Goal: Communication & Community: Ask a question

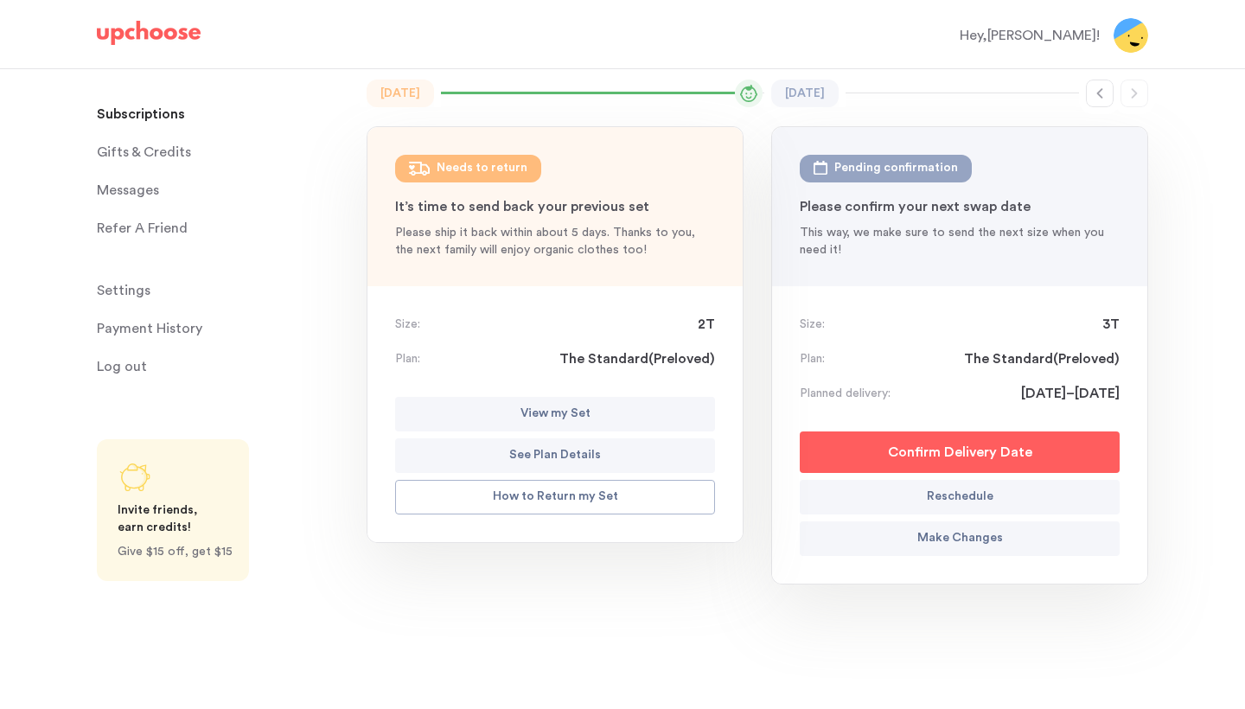
scroll to position [142, 0]
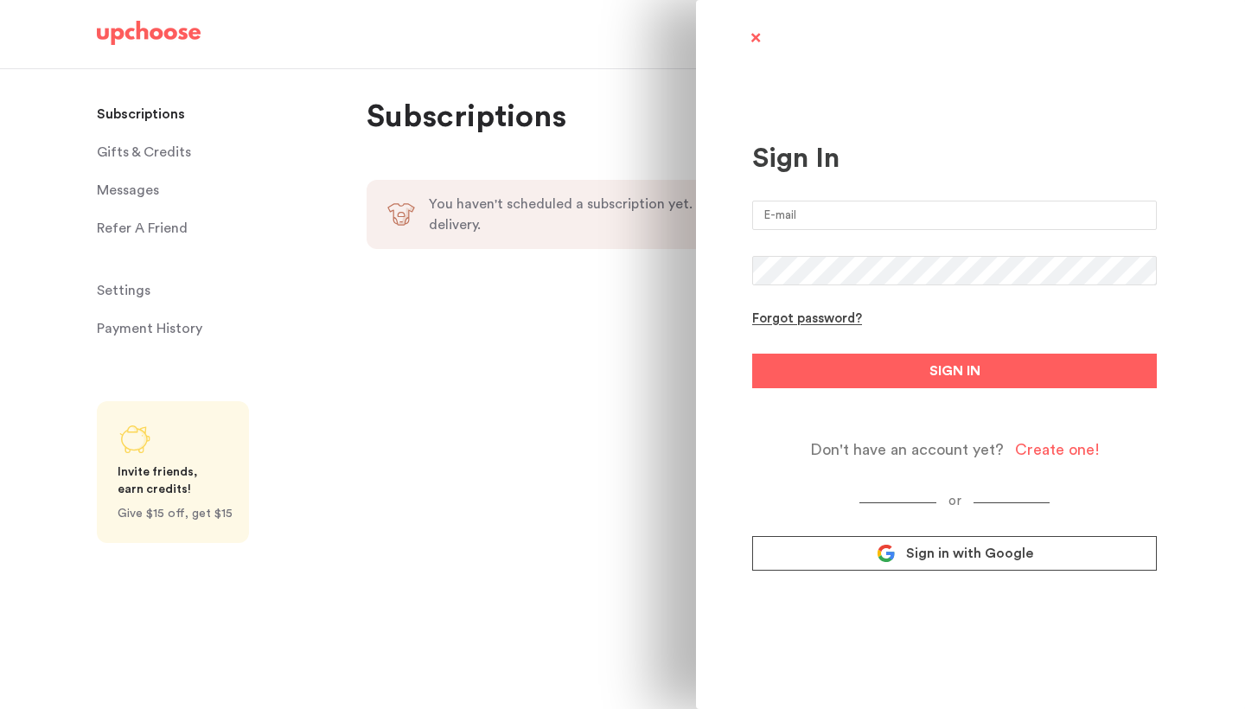
type input "heatherchow@yahoo.com"
click at [955, 371] on button "SIGN IN" at bounding box center [954, 371] width 405 height 35
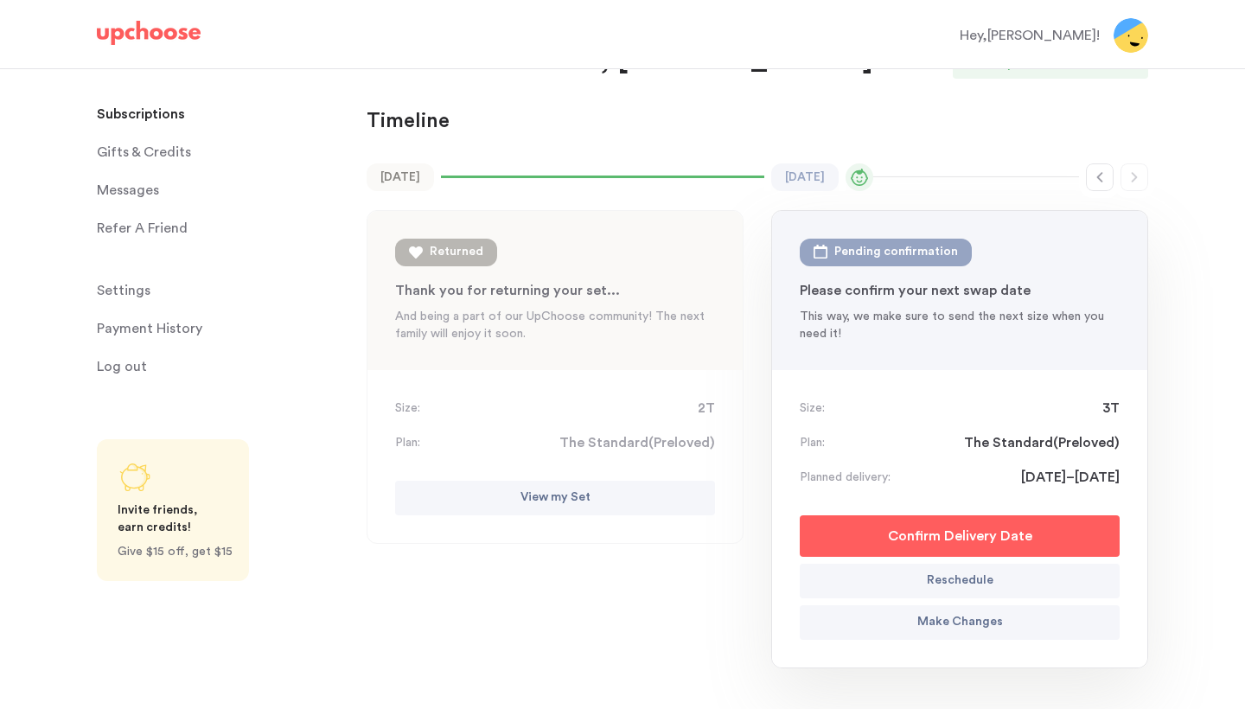
scroll to position [59, 0]
click at [1052, 43] on div "Hey, Heather !" at bounding box center [1030, 35] width 140 height 21
click at [1066, 38] on div "Hey, Heather !" at bounding box center [1030, 35] width 140 height 21
click at [903, 123] on div "Timeline Timeline" at bounding box center [758, 121] width 782 height 28
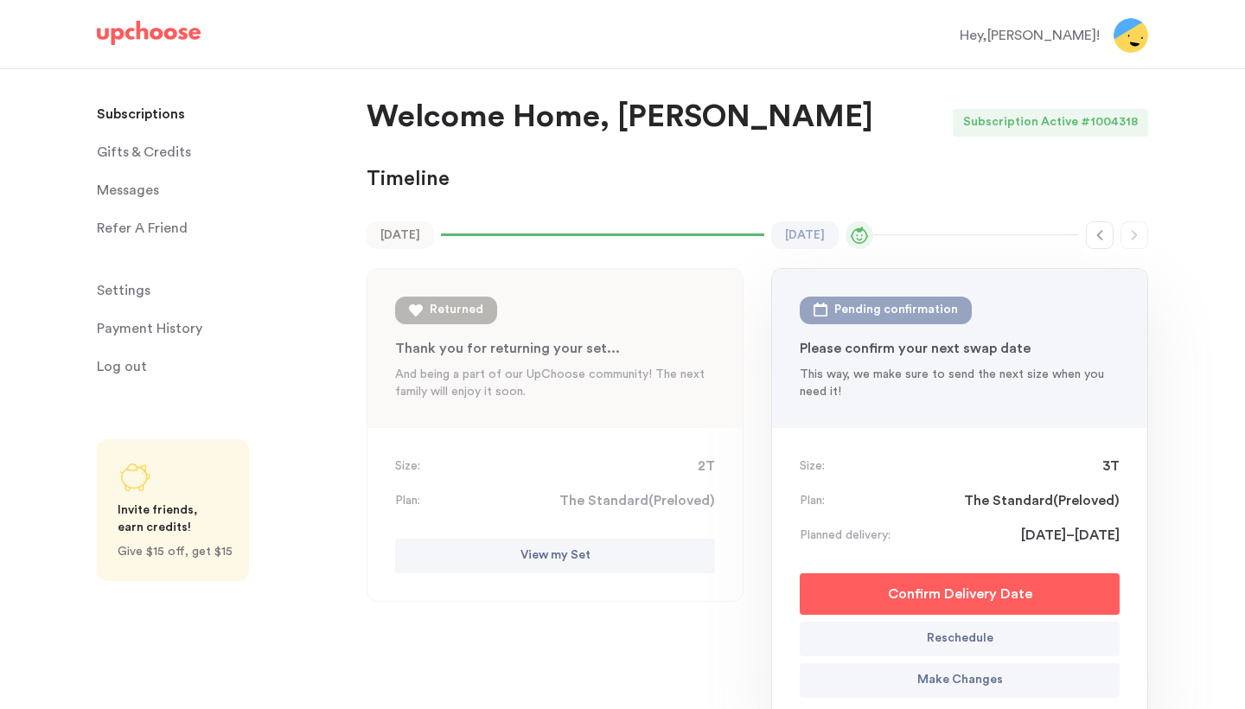
click at [135, 192] on span "Messages" at bounding box center [128, 190] width 62 height 35
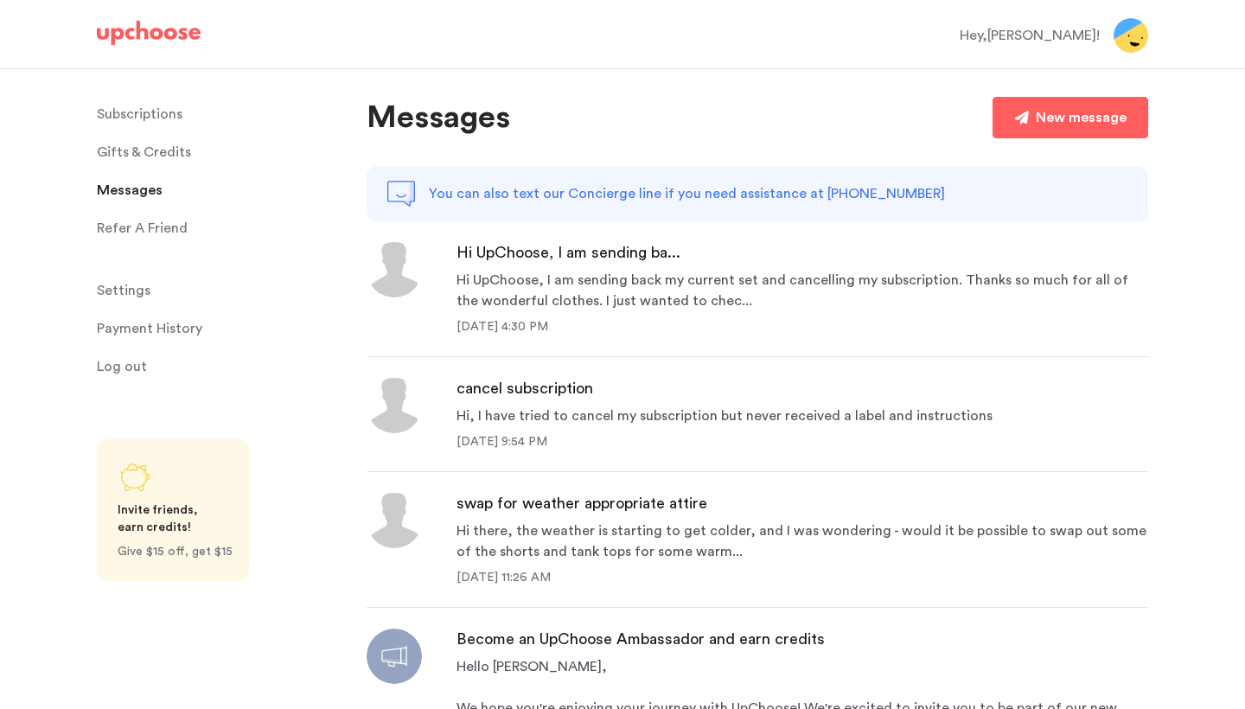
click at [649, 279] on div "Hi UpChoose, I am sending back my current set and cancelling my subscription. T…" at bounding box center [803, 291] width 692 height 42
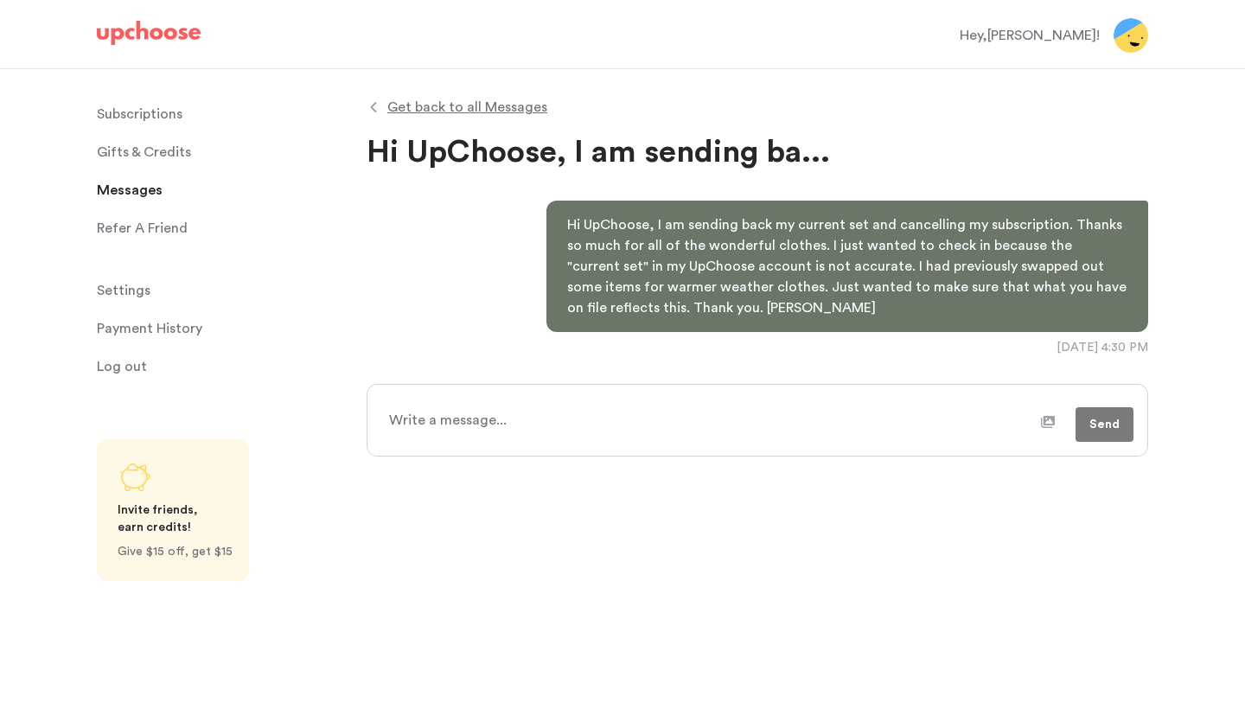
click at [646, 424] on textarea at bounding box center [709, 420] width 663 height 43
type textarea "x"
type textarea "H"
type textarea "x"
type textarea "Hi"
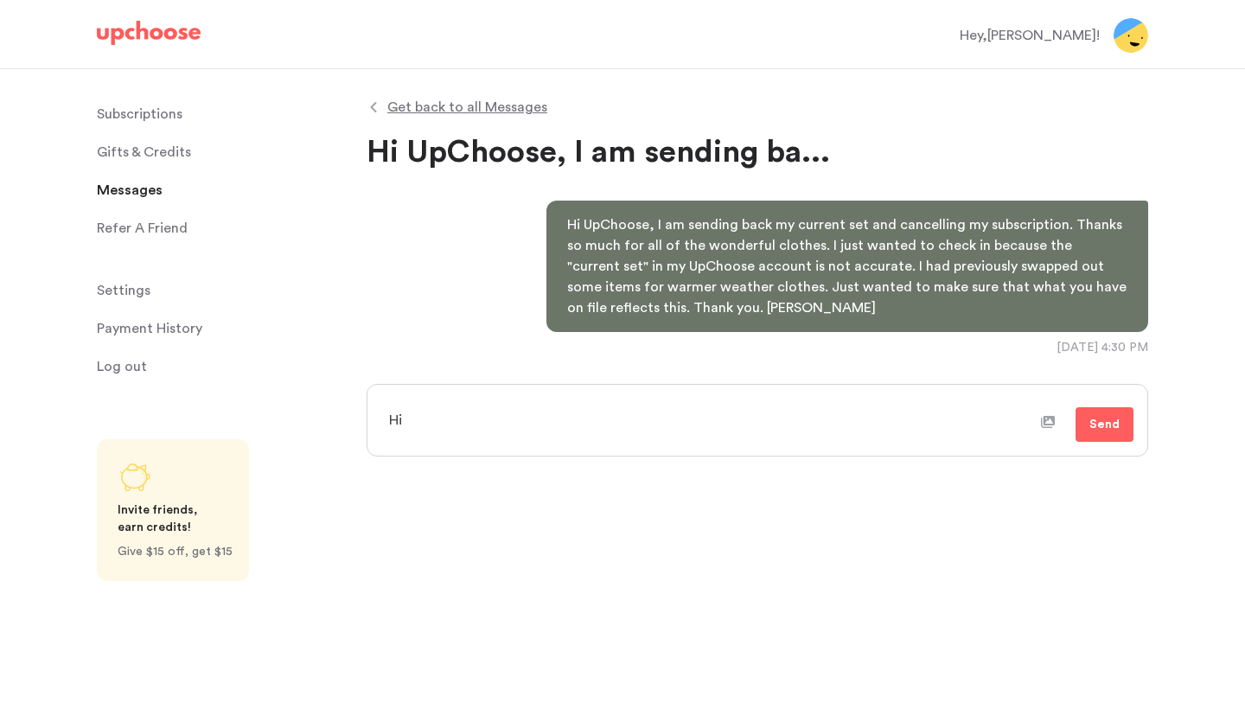
type textarea "x"
type textarea "Hi"
type textarea "x"
type textarea "Hi U"
type textarea "x"
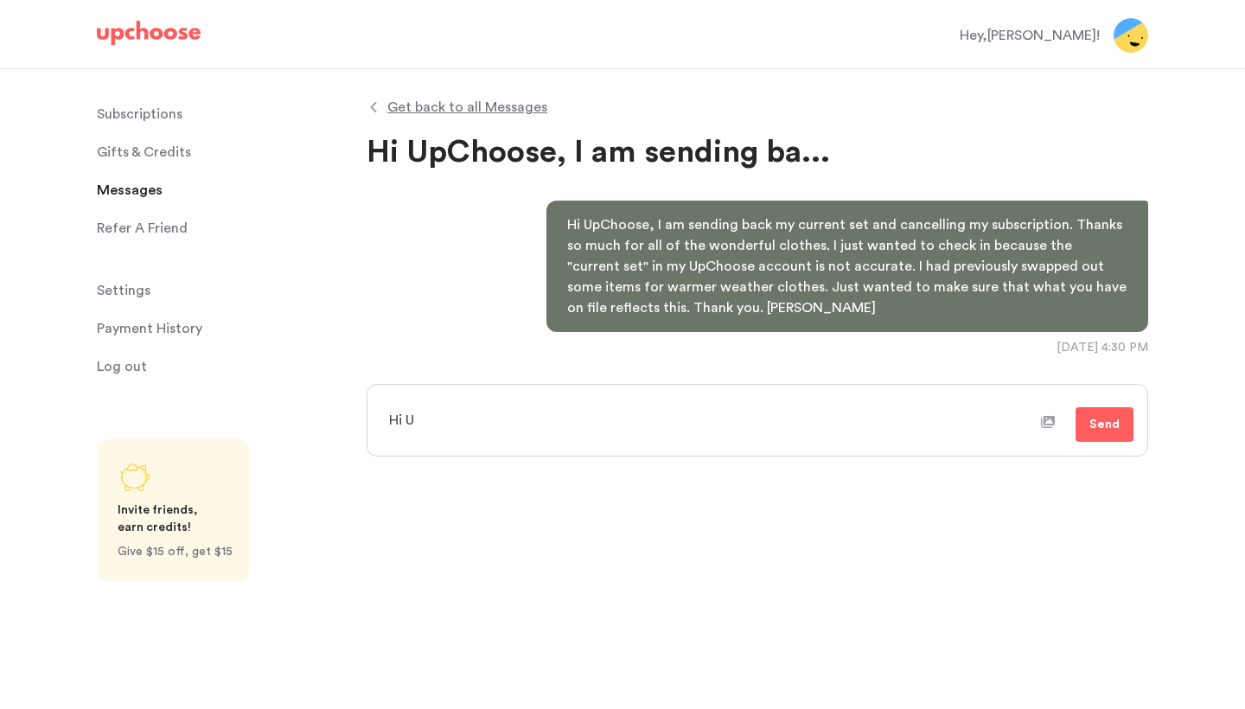
type textarea "Hi Up"
type textarea "x"
type textarea "Hi UpC"
type textarea "x"
type textarea "Hi UpCh"
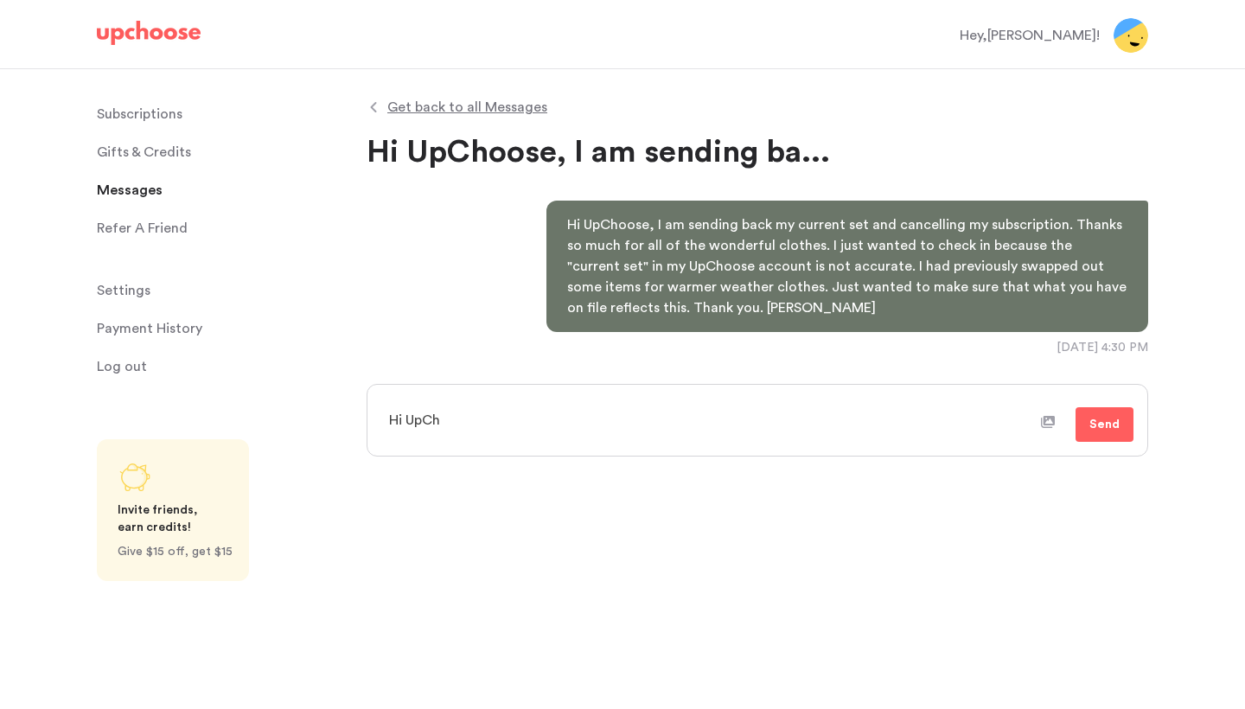
type textarea "x"
type textarea "Hi UpCho"
type textarea "x"
type textarea "Hi UpChoo"
type textarea "x"
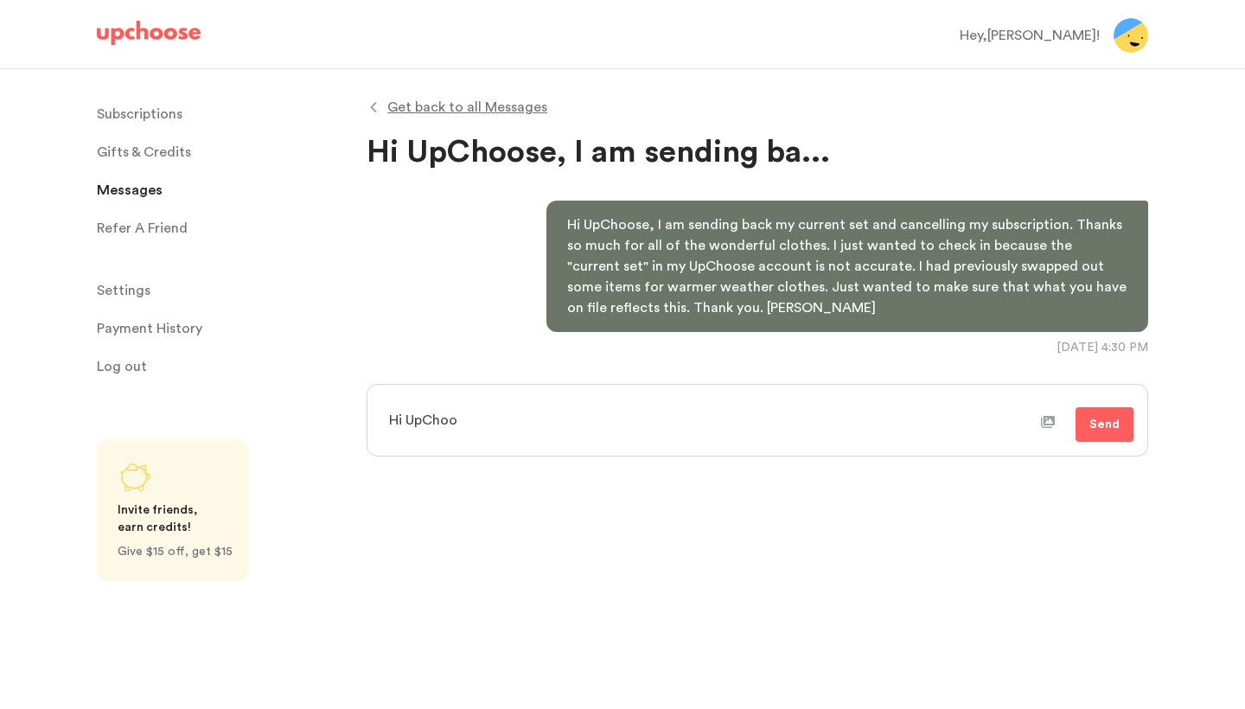
type textarea "Hi UpChoos"
type textarea "x"
type textarea "Hi UpChoose"
type textarea "x"
type textarea "Hi UpChoose,"
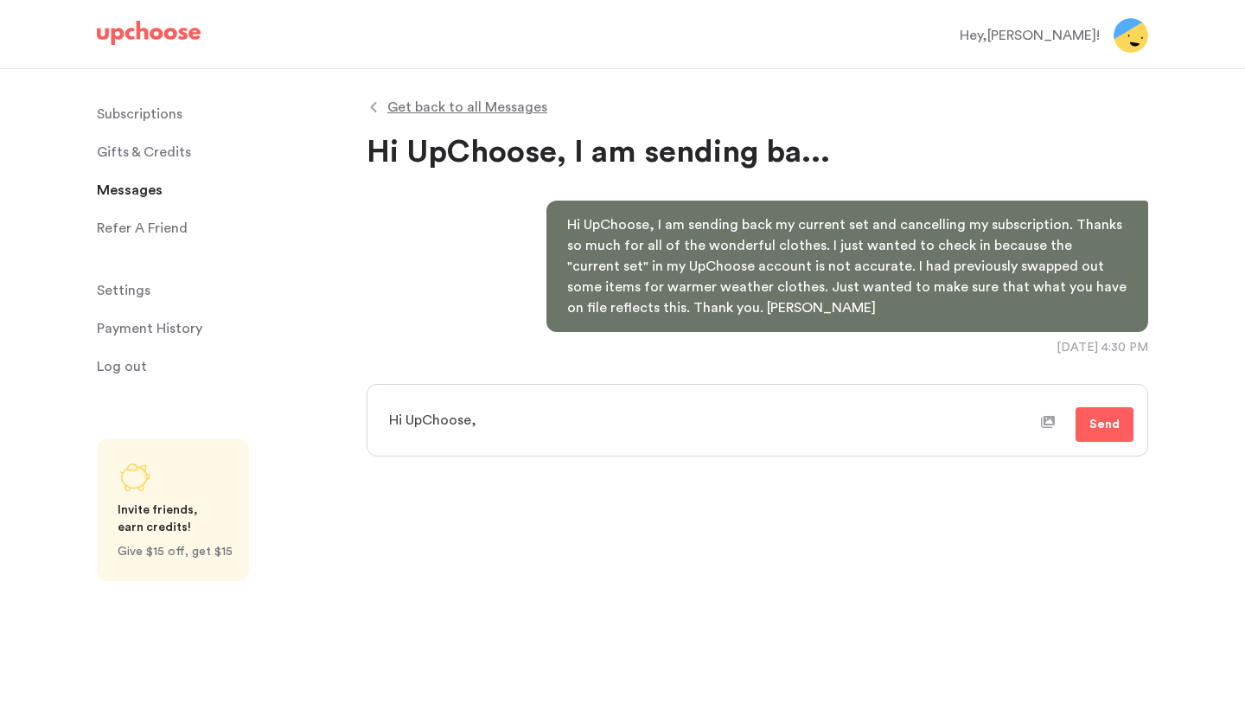
type textarea "x"
type textarea "Hi UpChoose,"
type textarea "x"
type textarea "Hi UpChoose, J"
type textarea "x"
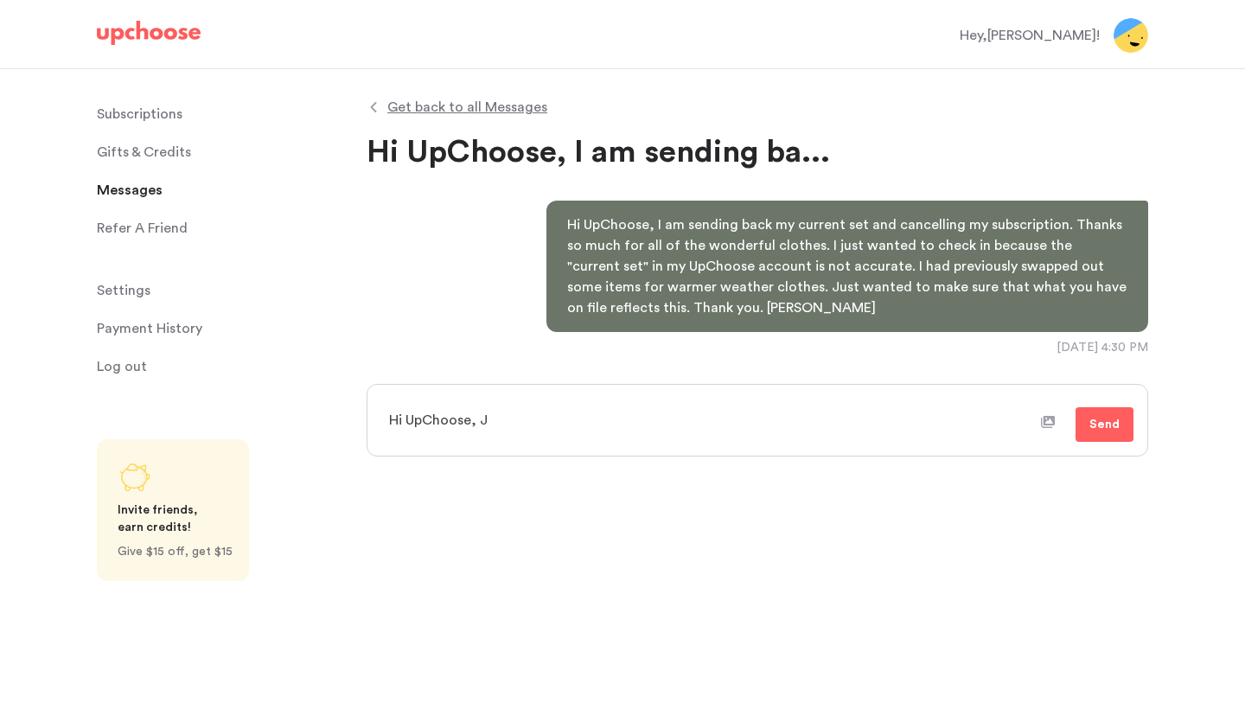
type textarea "Hi UpChoose, Ju"
type textarea "x"
type textarea "Hi UpChoose, Jus"
type textarea "x"
type textarea "Hi UpChoose, Just"
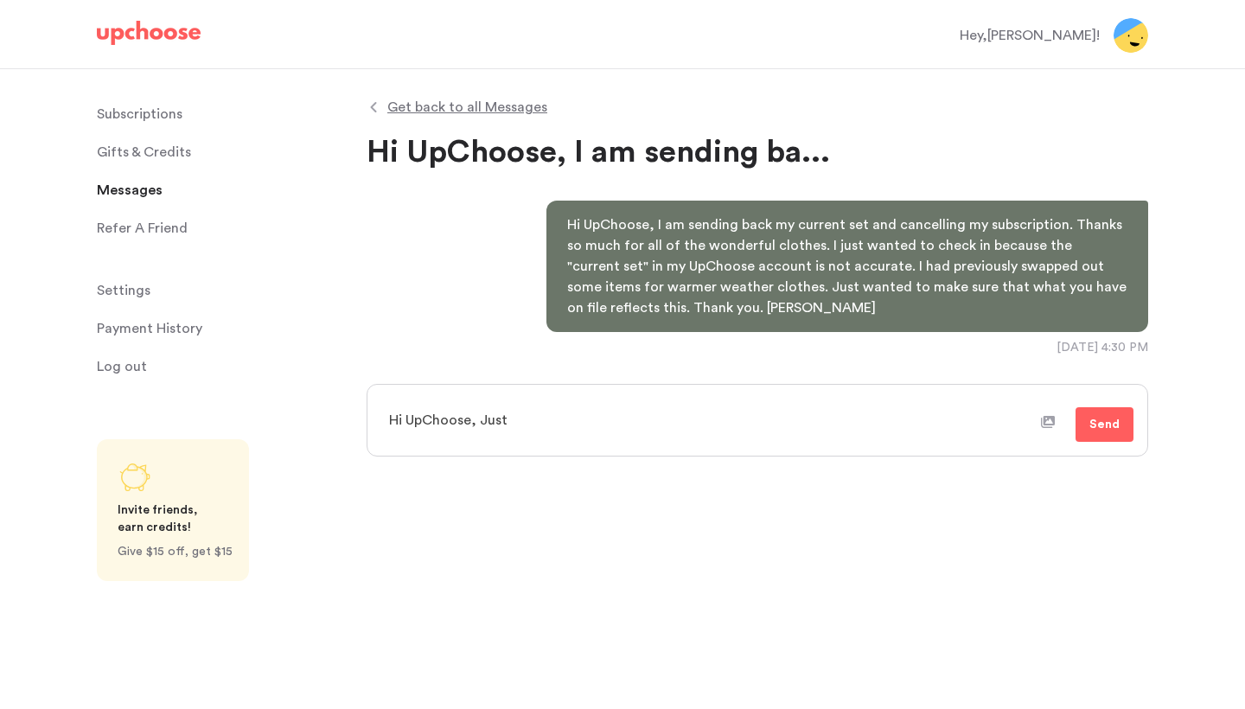
type textarea "x"
type textarea "Hi UpChoose, Just"
type textarea "x"
type textarea "Hi UpChoose, Just e"
type textarea "x"
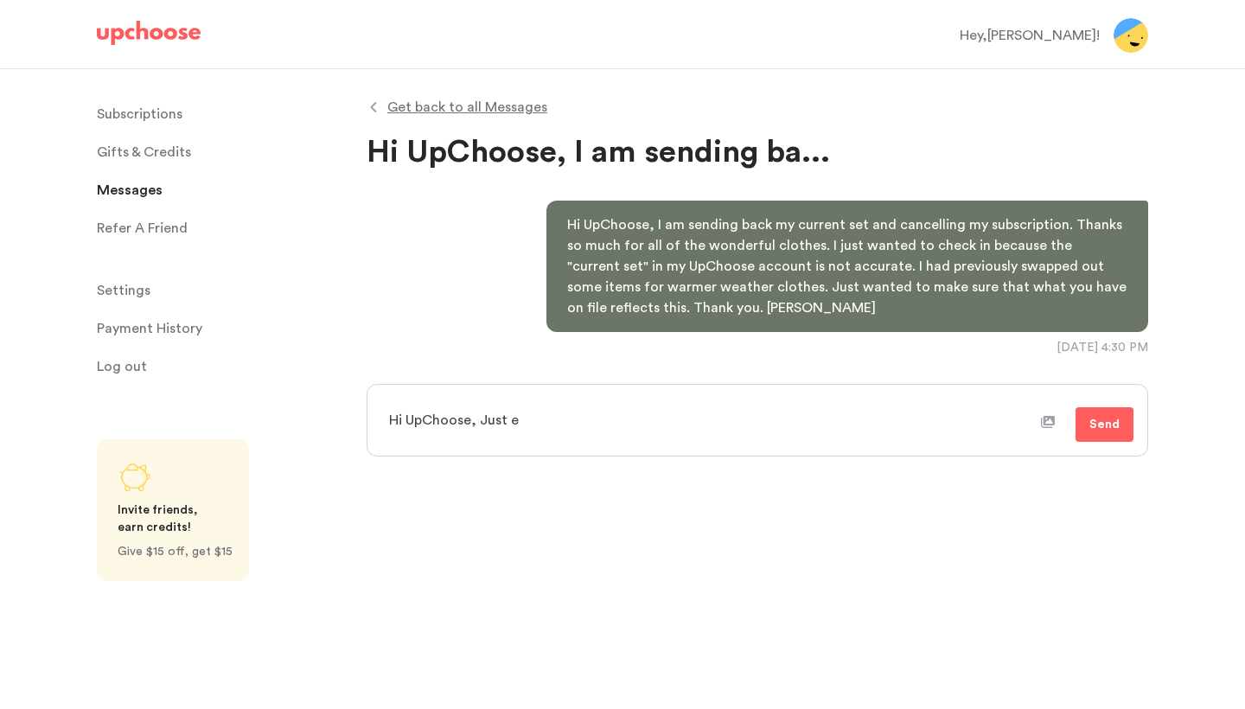
type textarea "Hi UpChoose, Just ea"
type textarea "x"
type textarea "Hi UpChoose, Just ean"
type textarea "x"
type textarea "Hi UpChoose, Just eant"
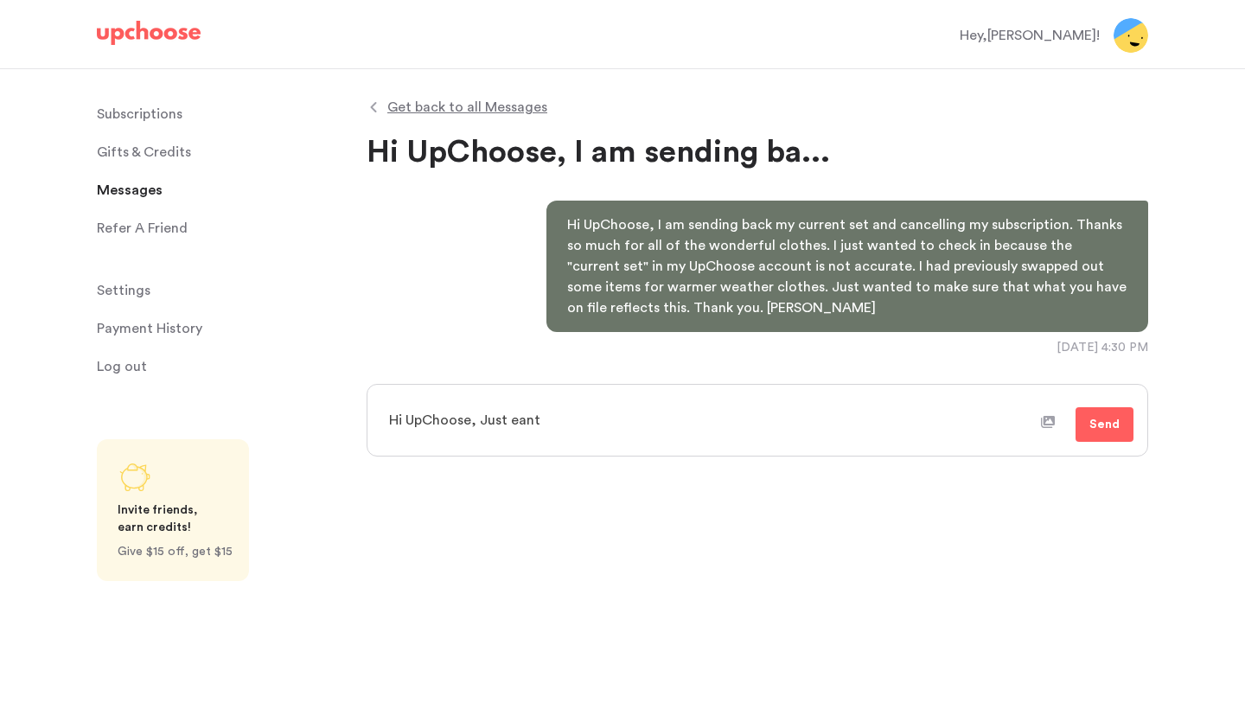
type textarea "x"
type textarea "Hi UpChoose, Just eante"
type textarea "x"
type textarea "Hi UpChoose, Just eanted"
type textarea "x"
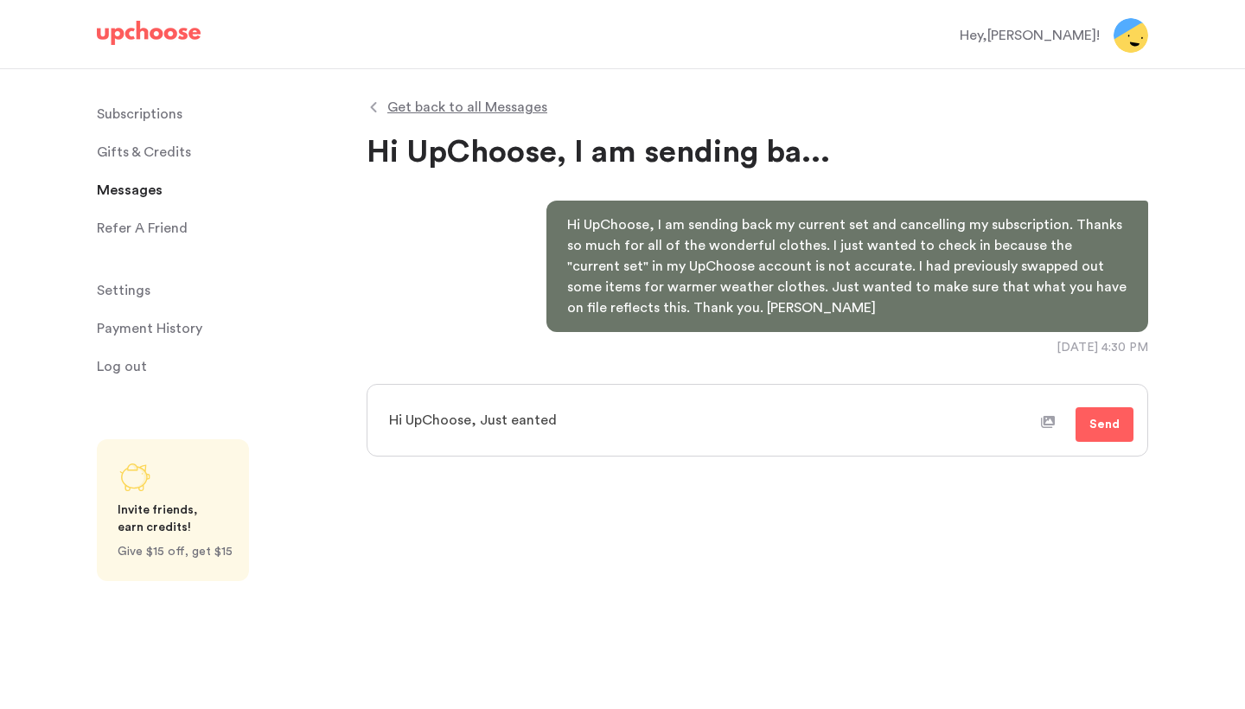
type textarea "Hi UpChoose, Just wanted"
type textarea "x"
type textarea "Hi UpChoose, Just wanted t"
type textarea "x"
type textarea "Hi UpChoose, Just wanted to"
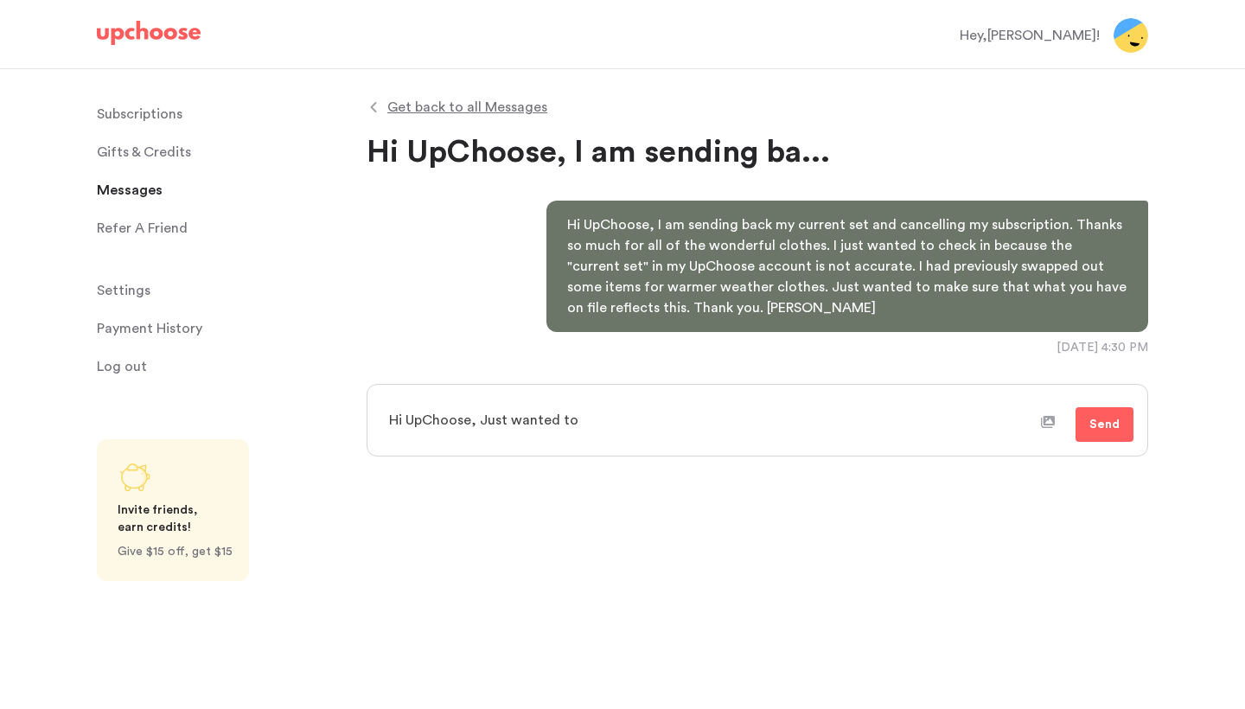
type textarea "x"
type textarea "Hi UpChoose, Just wanted to"
type textarea "x"
type textarea "Hi UpChoose, Just wanted to c"
type textarea "x"
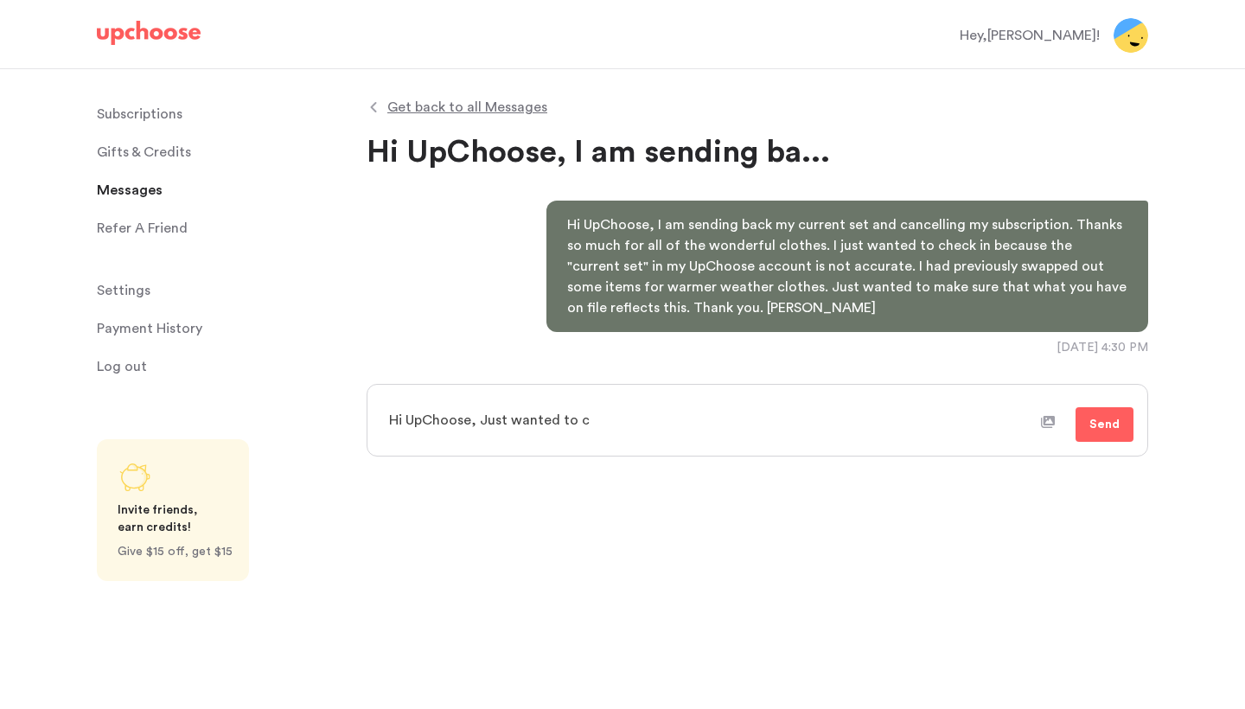
type textarea "Hi UpChoose, Just wanted to ch"
type textarea "x"
type textarea "Hi UpChoose, Just wanted to che"
type textarea "x"
type textarea "Hi UpChoose, Just wanted to chec"
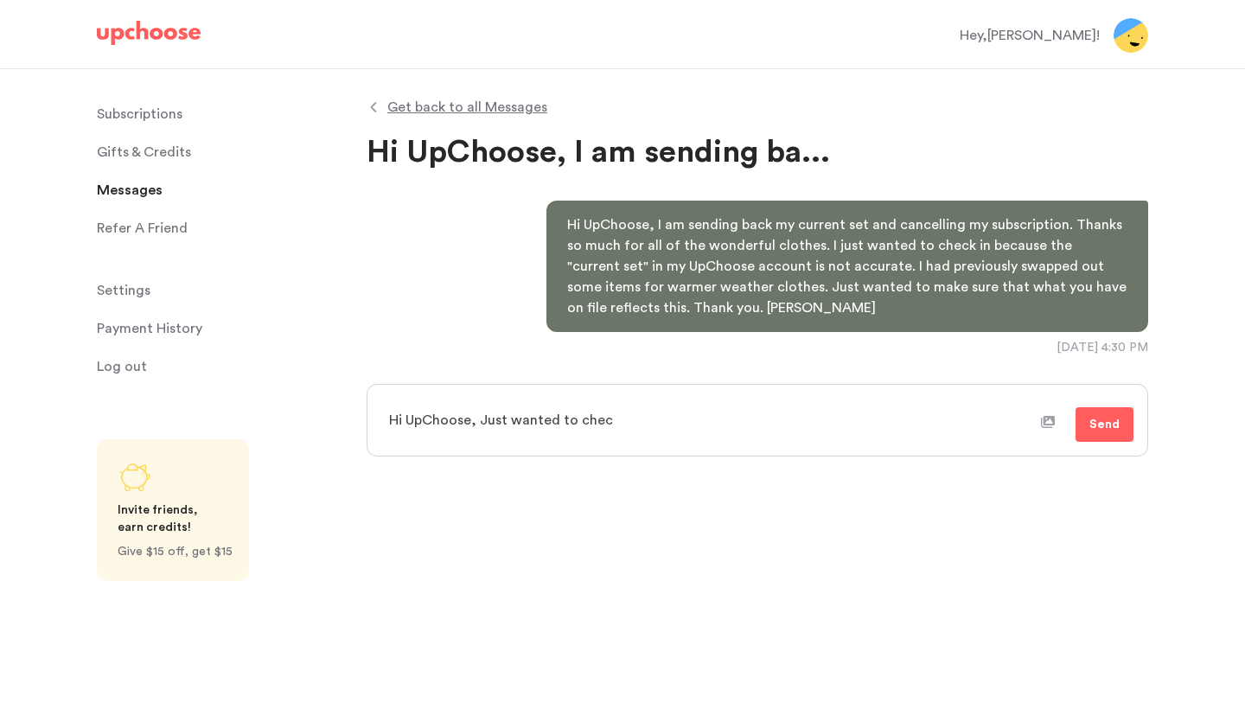
type textarea "x"
type textarea "Hi UpChoose, Just wanted to check"
type textarea "x"
type textarea "Hi UpChoose, Just wanted to check"
type textarea "x"
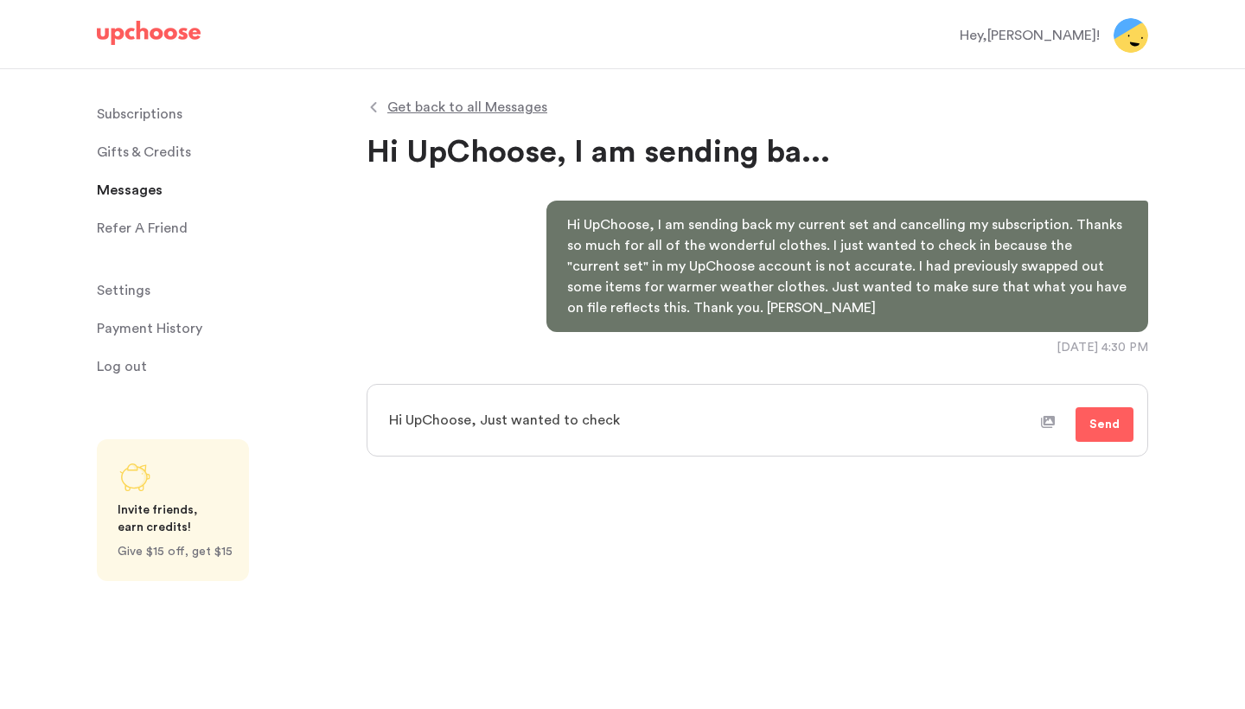
type textarea "Hi UpChoose, Just wanted to check i"
type textarea "x"
type textarea "Hi UpChoose, Just wanted to check in"
type textarea "x"
type textarea "Hi UpChoose, Just wanted to check in"
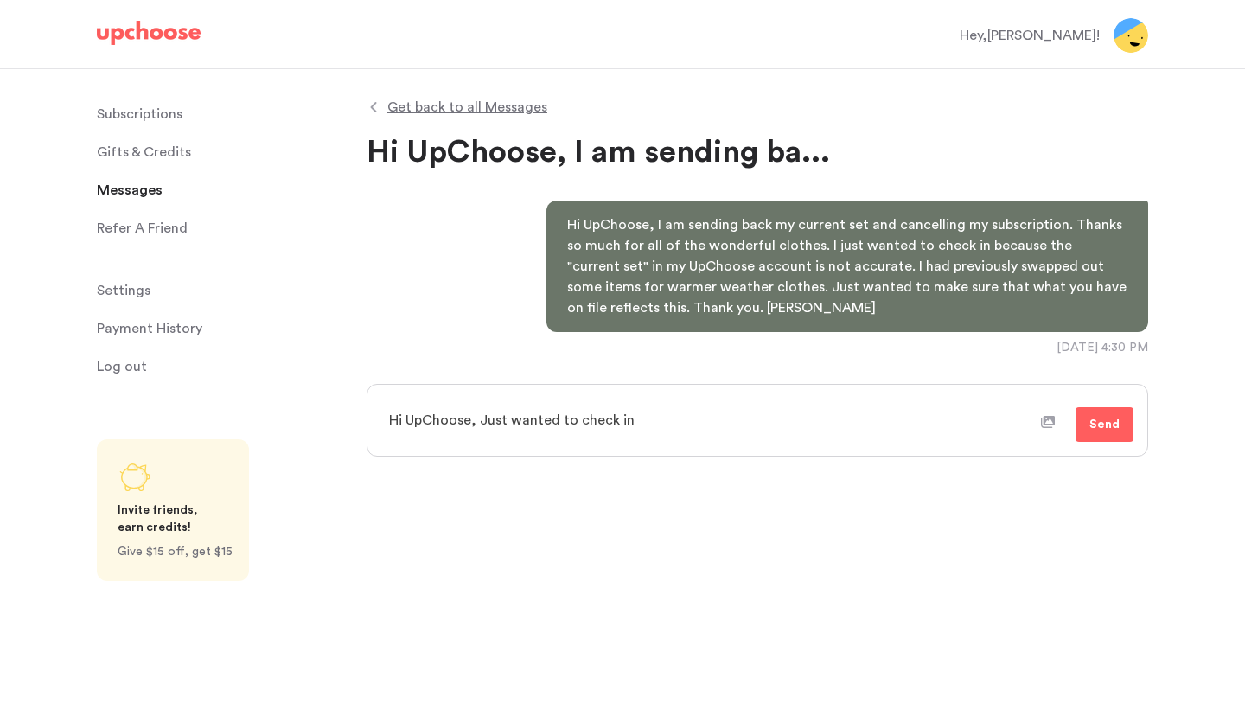
type textarea "x"
type textarea "Hi UpChoose, Just wanted to check in a"
type textarea "x"
type textarea "Hi UpChoose, Just wanted to check in an"
type textarea "x"
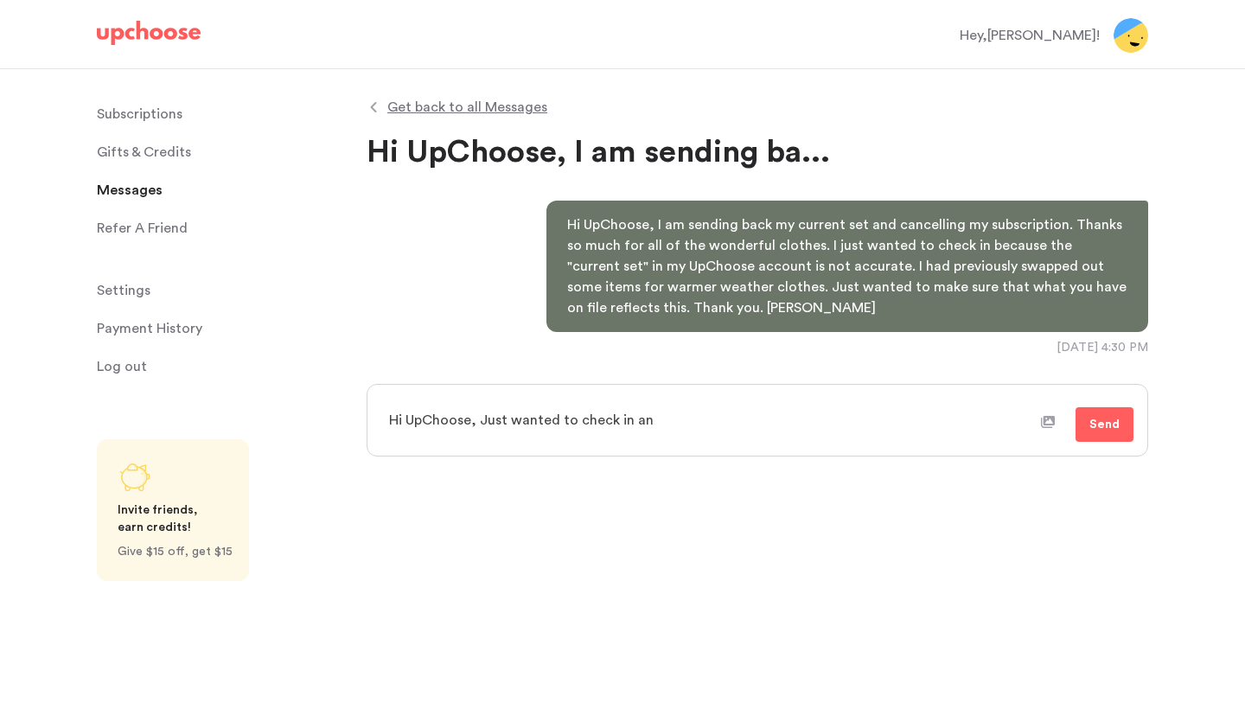
type textarea "Hi UpChoose, Just wanted to check in and"
type textarea "x"
type textarea "Hi UpChoose, Just wanted to check in and"
type textarea "x"
type textarea "Hi UpChoose, Just wanted to check in and m"
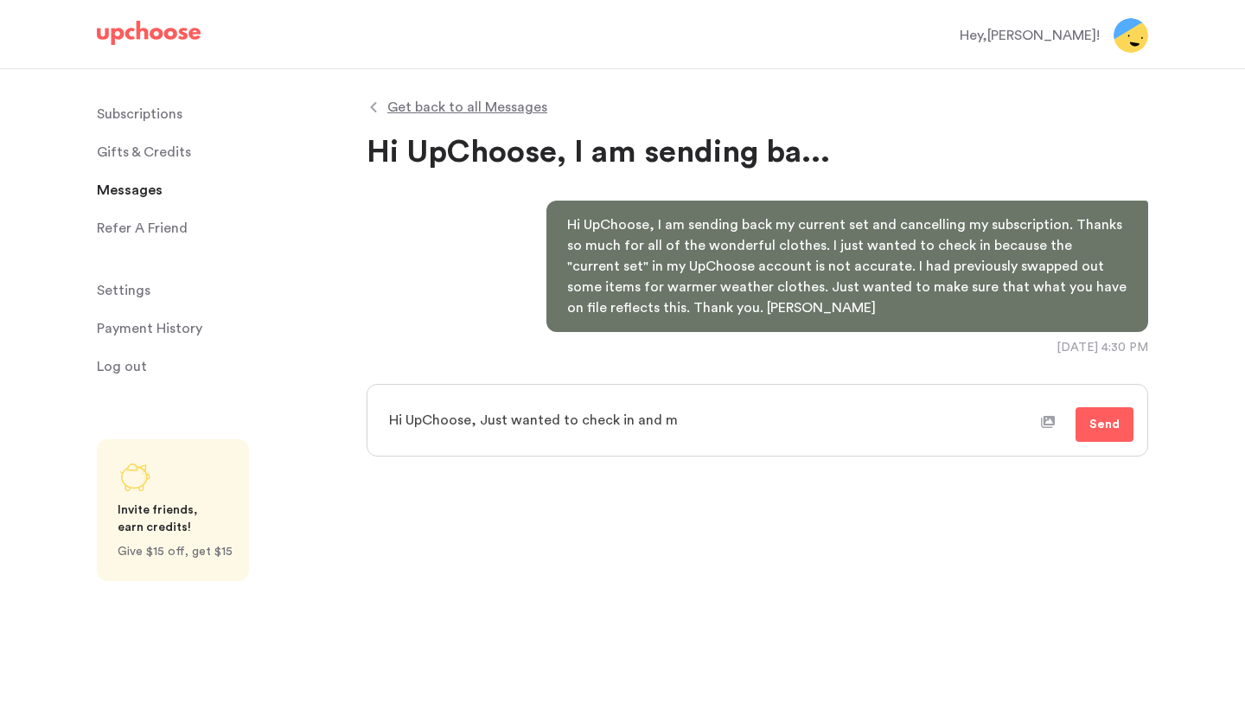
type textarea "x"
type textarea "Hi UpChoose, Just wanted to check in and ma"
type textarea "x"
type textarea "Hi UpChoose, Just wanted to check in and mak"
type textarea "x"
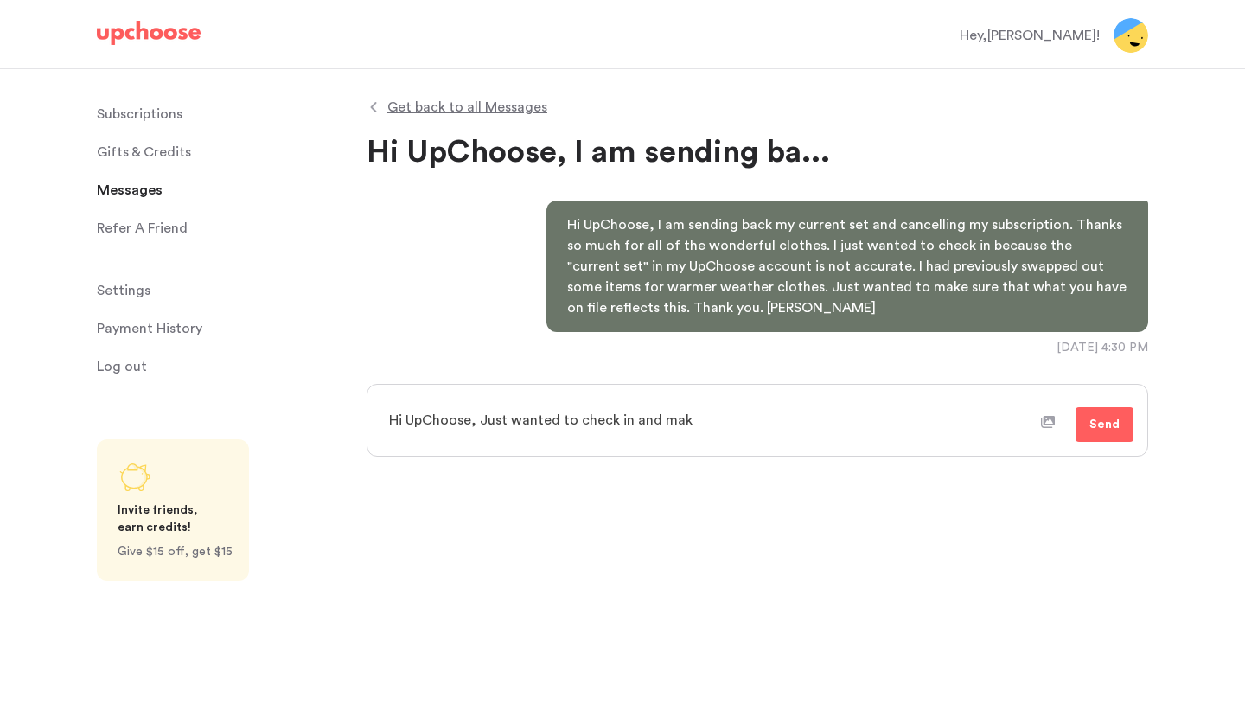
type textarea "Hi UpChoose, Just wanted to check in and make"
type textarea "x"
type textarea "Hi UpChoose, Just wanted to check in and make"
type textarea "x"
type textarea "Hi UpChoose, Just wanted to check in and make s"
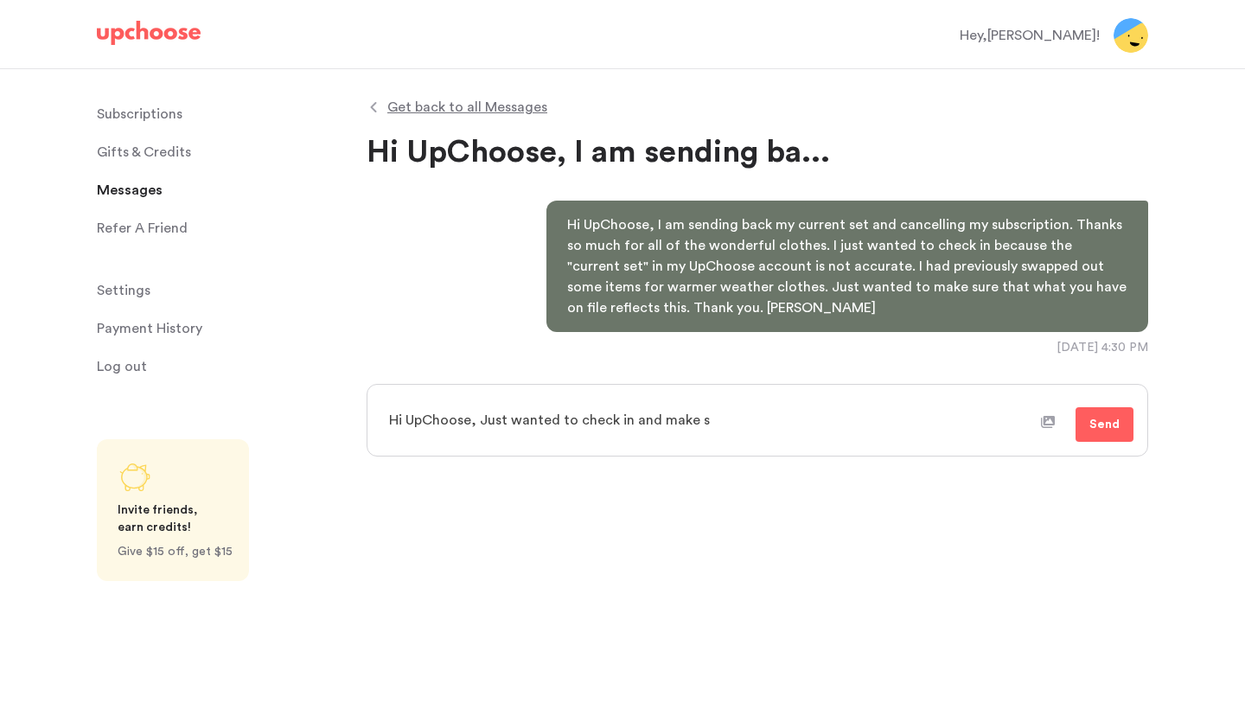
type textarea "x"
type textarea "Hi UpChoose, Just wanted to check in and make su"
type textarea "x"
type textarea "Hi UpChoose, Just wanted to check in and make sur"
type textarea "x"
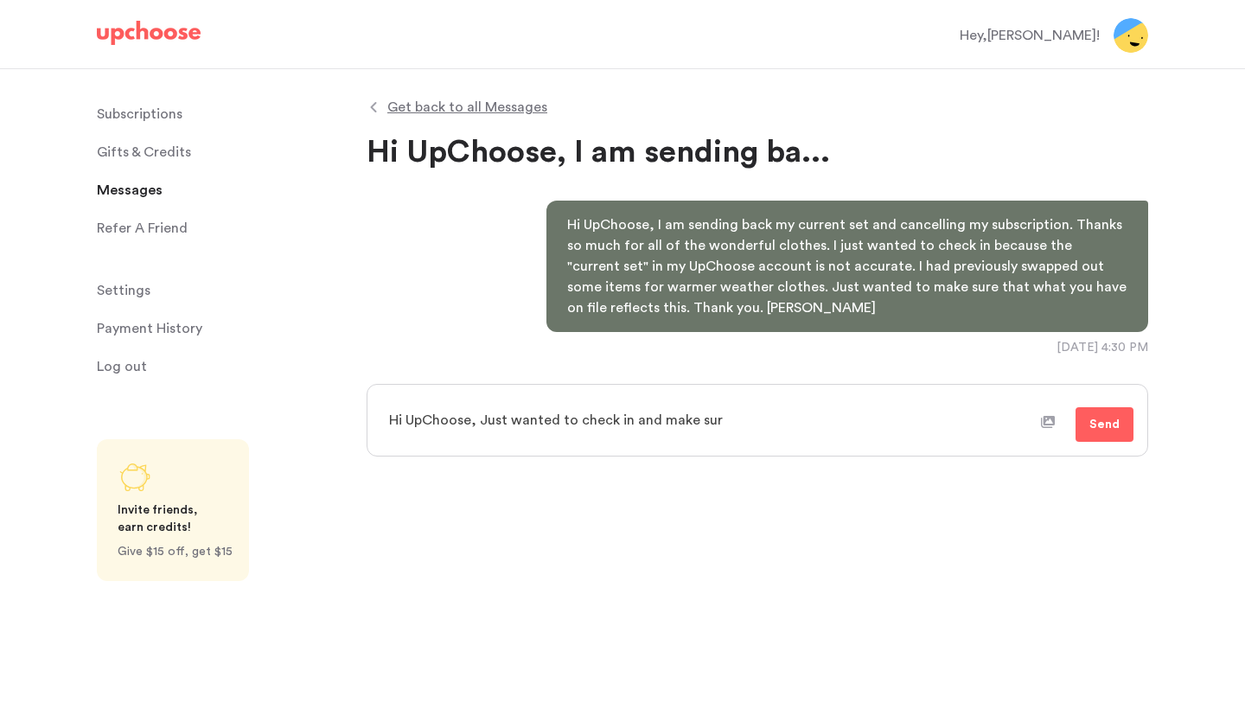
type textarea "Hi UpChoose, Just wanted to check in and make sure"
type textarea "x"
type textarea "Hi UpChoose, Just wanted to check in and make sure"
type textarea "x"
type textarea "Hi UpChoose, Just wanted to check in and make sure m"
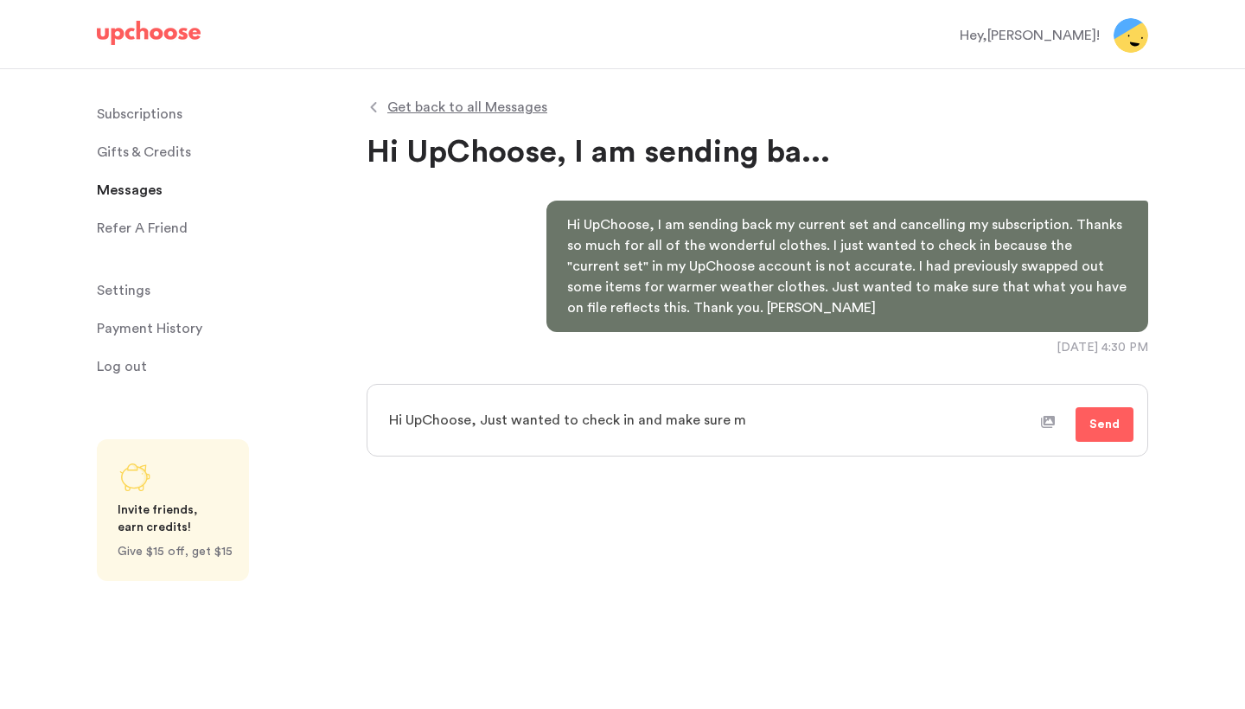
type textarea "x"
type textarea "Hi UpChoose, Just wanted to check in and make sure my"
type textarea "x"
type textarea "Hi UpChoose, Just wanted to check in and make sure my"
type textarea "x"
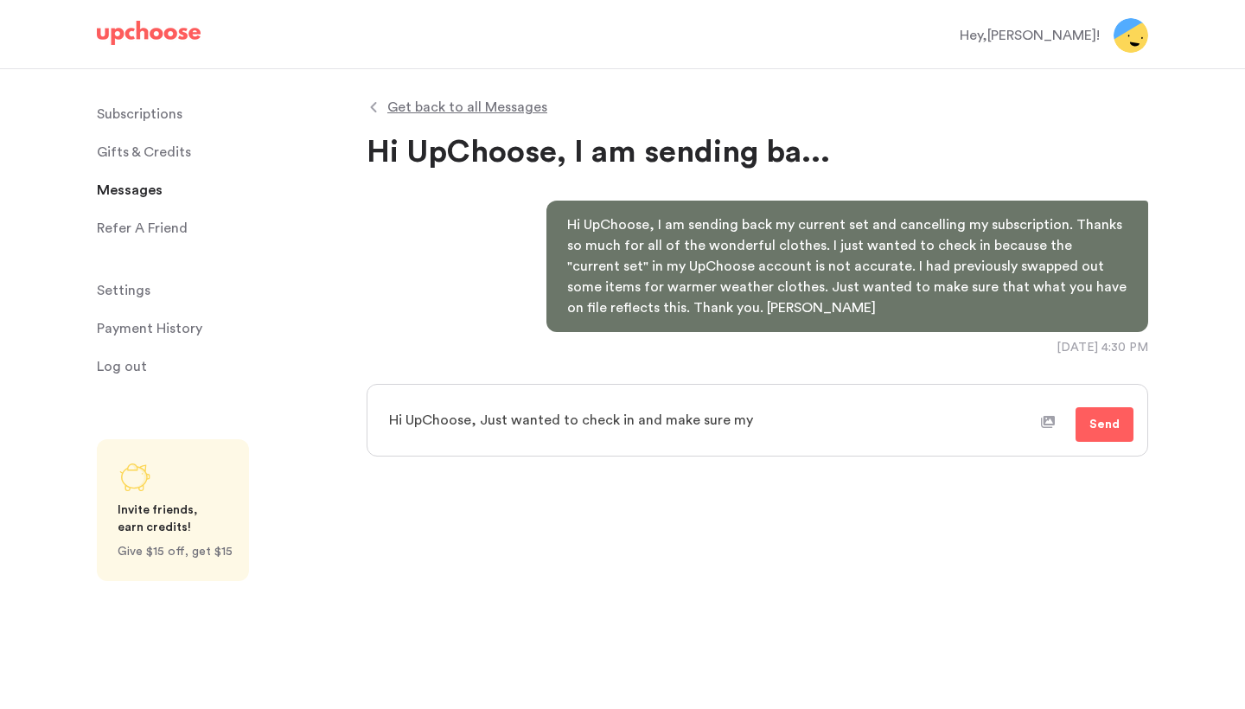
type textarea "Hi UpChoose, Just wanted to check in and make sure my s"
type textarea "x"
type textarea "Hi UpChoose, Just wanted to check in and make sure my su"
type textarea "x"
type textarea "Hi UpChoose, Just wanted to check in and make sure my sub"
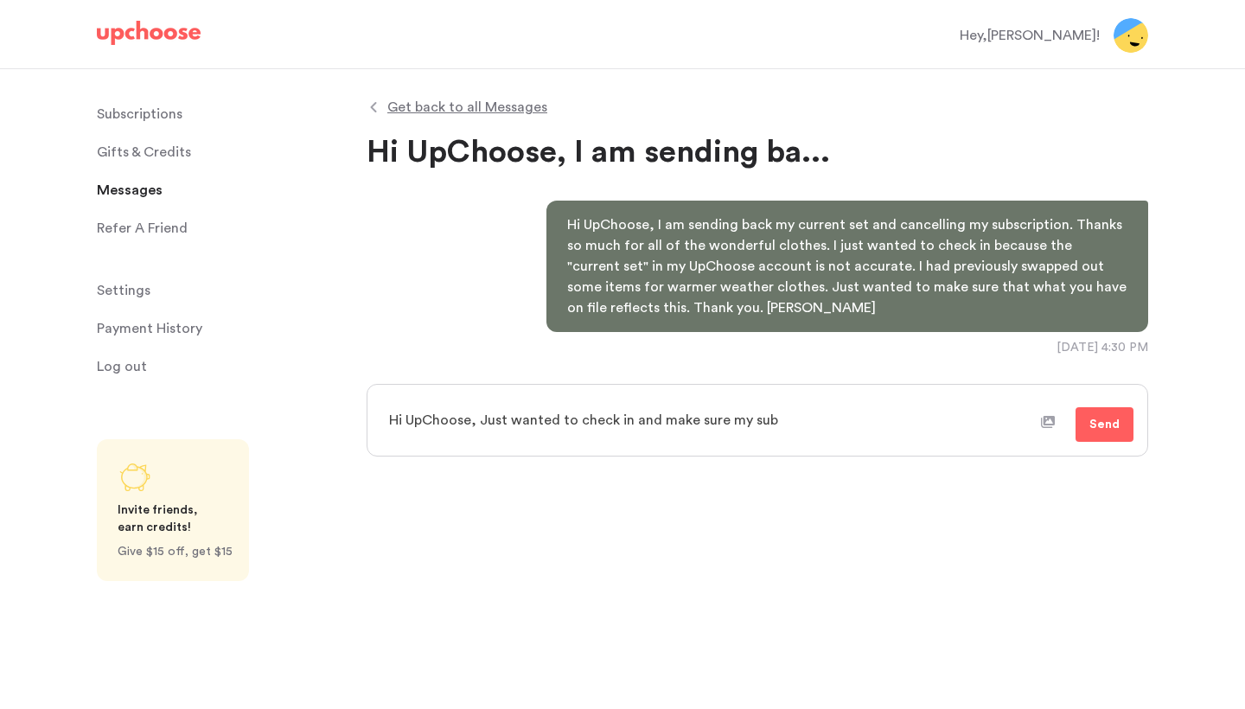
type textarea "x"
type textarea "Hi UpChoose, Just wanted to check in and make sure my subs"
type textarea "x"
type textarea "Hi UpChoose, Just wanted to check in and make sure my subsc"
type textarea "x"
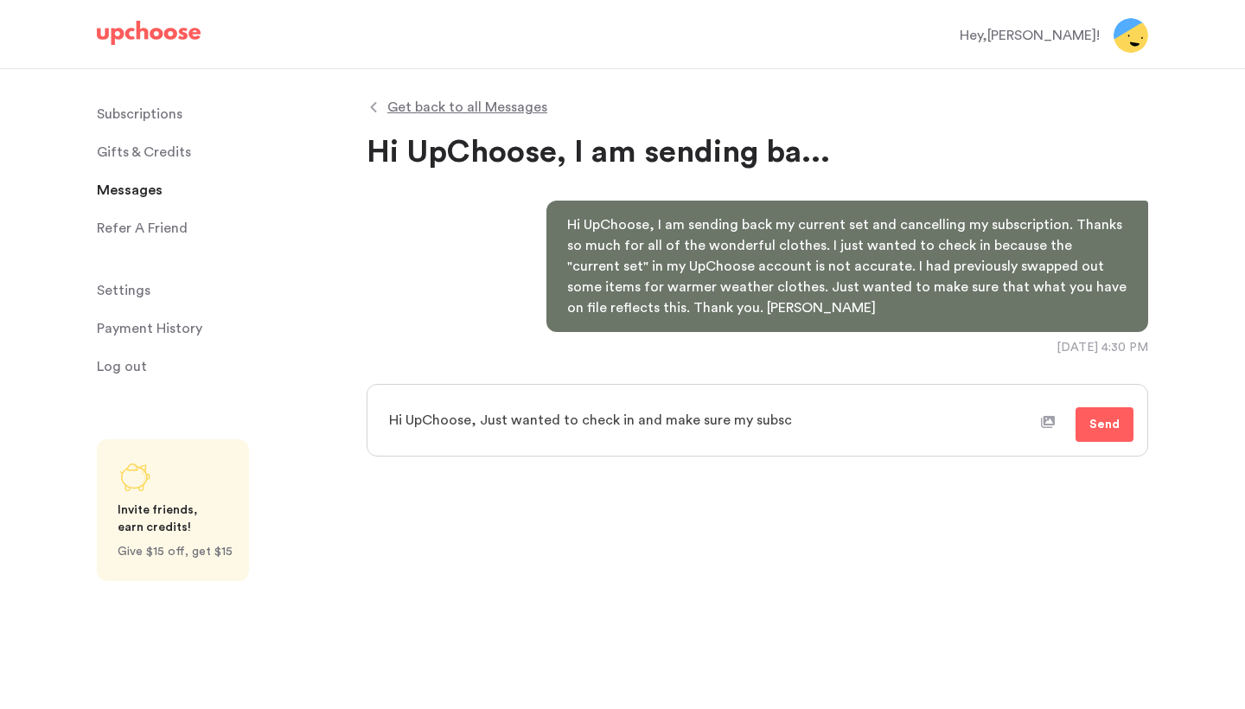
type textarea "Hi UpChoose, Just wanted to check in and make sure my subscr"
type textarea "x"
type textarea "Hi UpChoose, Just wanted to check in and make sure my subscri"
type textarea "x"
type textarea "Hi UpChoose, Just wanted to check in and make sure my subscrip"
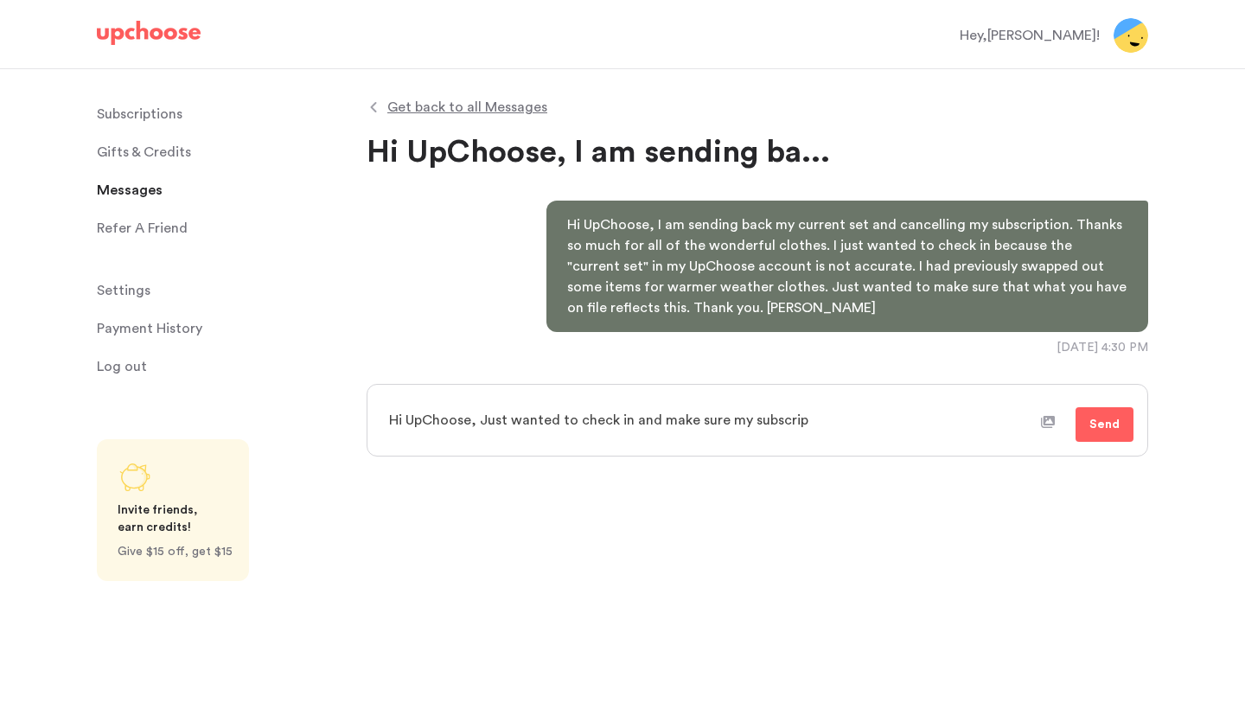
type textarea "x"
type textarea "Hi UpChoose, Just wanted to check in and make sure my subscript"
type textarea "x"
type textarea "Hi UpChoose, Just wanted to check in and make sure my subscripti"
type textarea "x"
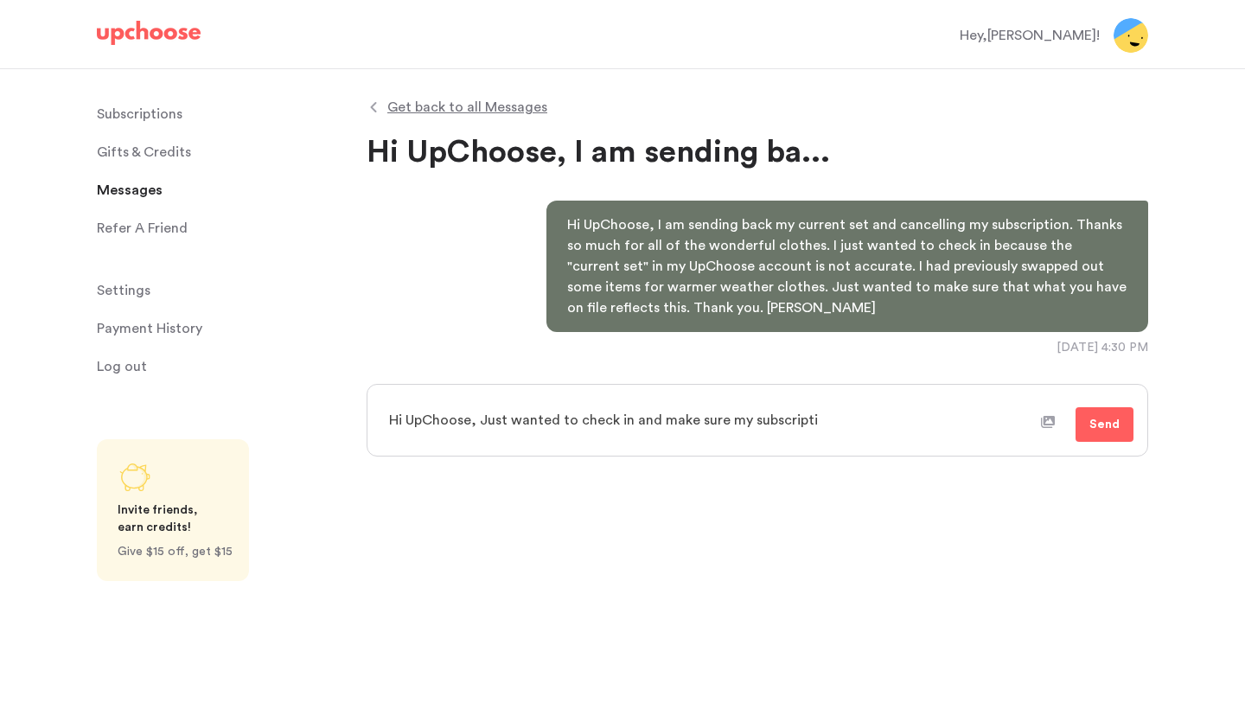
type textarea "Hi UpChoose, Just wanted to check in and make sure my subscriptio"
type textarea "x"
type textarea "Hi UpChoose, Just wanted to check in and make sure my subscription"
type textarea "x"
type textarea "Hi UpChoose, Just wanted to check in and make sure my subscription"
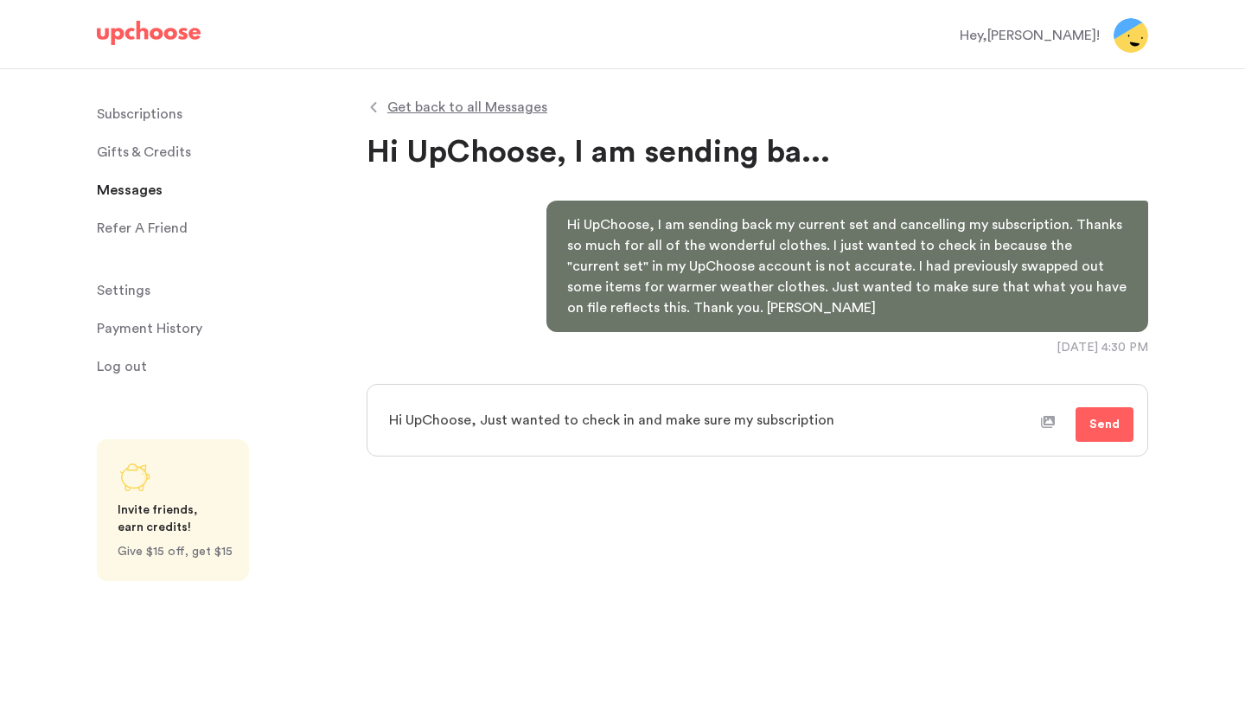
type textarea "x"
type textarea "Hi UpChoose, Just wanted to check in and make sure my subscription i"
type textarea "x"
type textarea "Hi UpChoose, Just wanted to check in and make sure my subscription is"
type textarea "x"
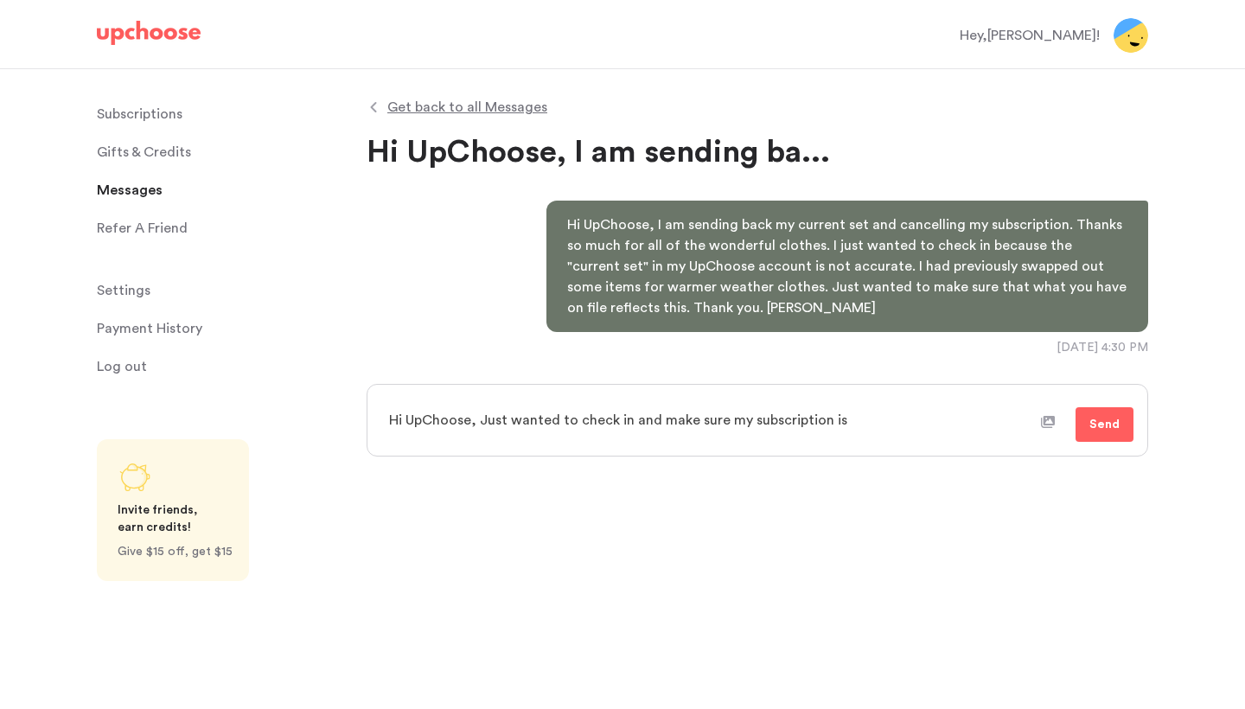
type textarea "Hi UpChoose, Just wanted to check in and make sure my subscription is"
type textarea "x"
type textarea "Hi UpChoose, Just wanted to check in and make sure my subscription is c"
type textarea "x"
type textarea "Hi UpChoose, Just wanted to check in and make sure my subscription is ca"
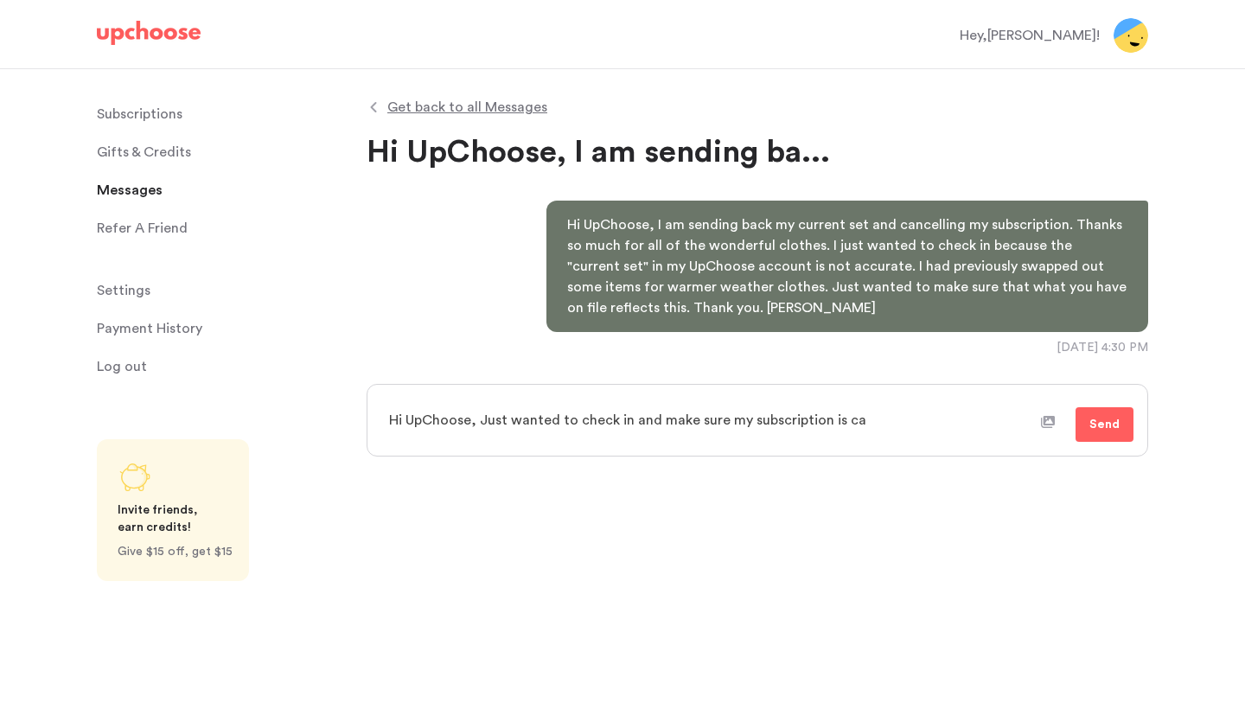
type textarea "x"
type textarea "Hi UpChoose, Just wanted to check in and make sure my subscription is caa"
type textarea "x"
type textarea "Hi UpChoose, Just wanted to check in and make sure my subscription is ca"
type textarea "x"
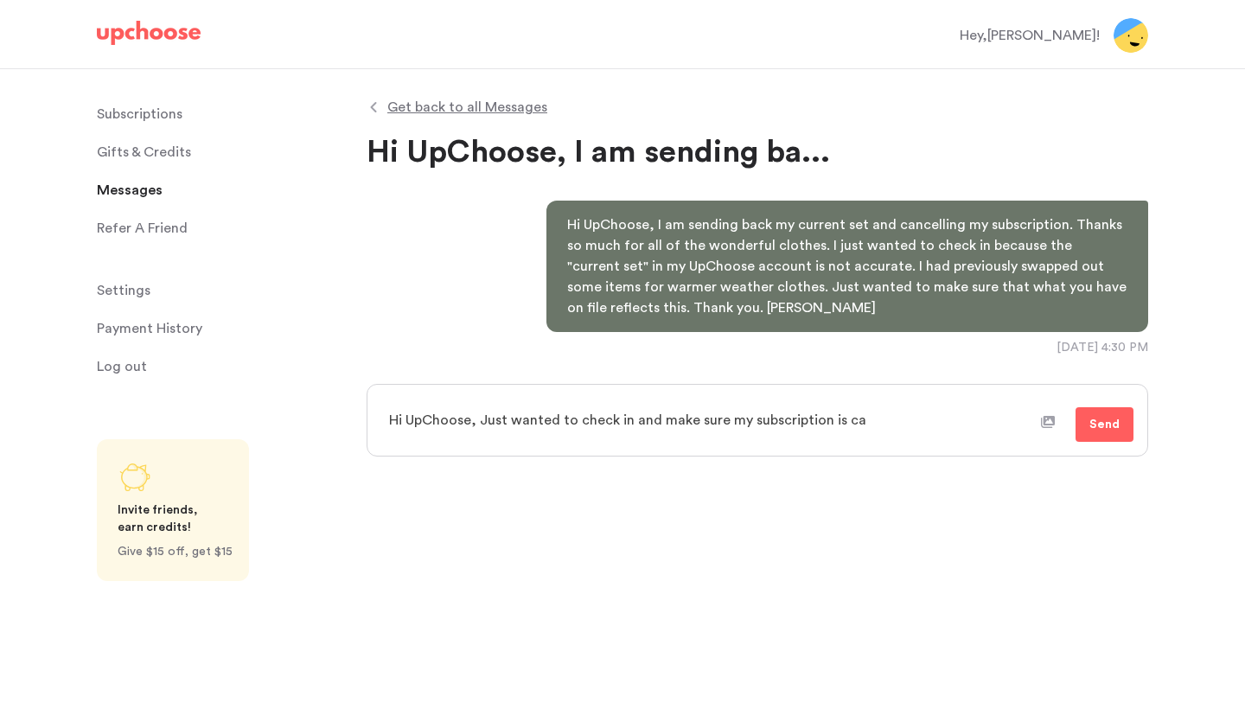
type textarea "Hi UpChoose, Just wanted to check in and make sure my subscription is can"
type textarea "x"
type textarea "Hi UpChoose, Just wanted to check in and make sure my subscription is canc"
type textarea "x"
type textarea "Hi UpChoose, Just wanted to check in and make sure my subscription is cance"
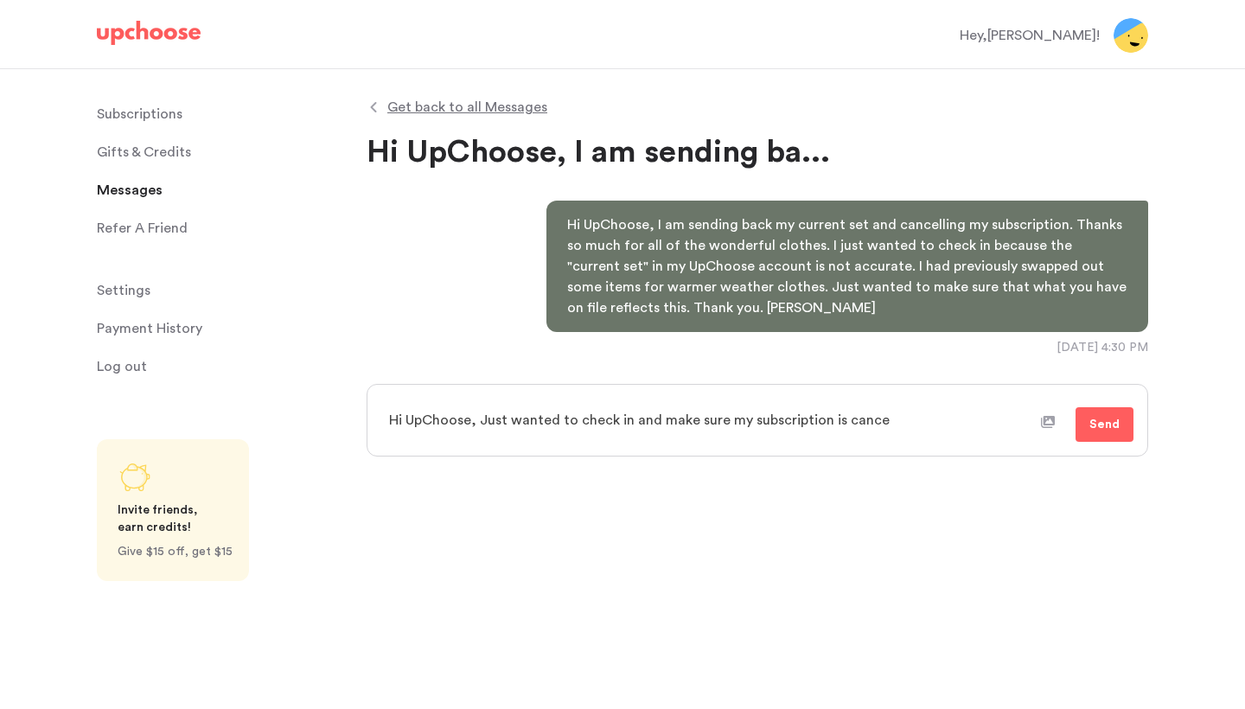
type textarea "x"
type textarea "Hi UpChoose, Just wanted to check in and make sure my subscription is cancel"
type textarea "x"
type textarea "Hi UpChoose, Just wanted to check in and make sure my subscription is cancell"
type textarea "x"
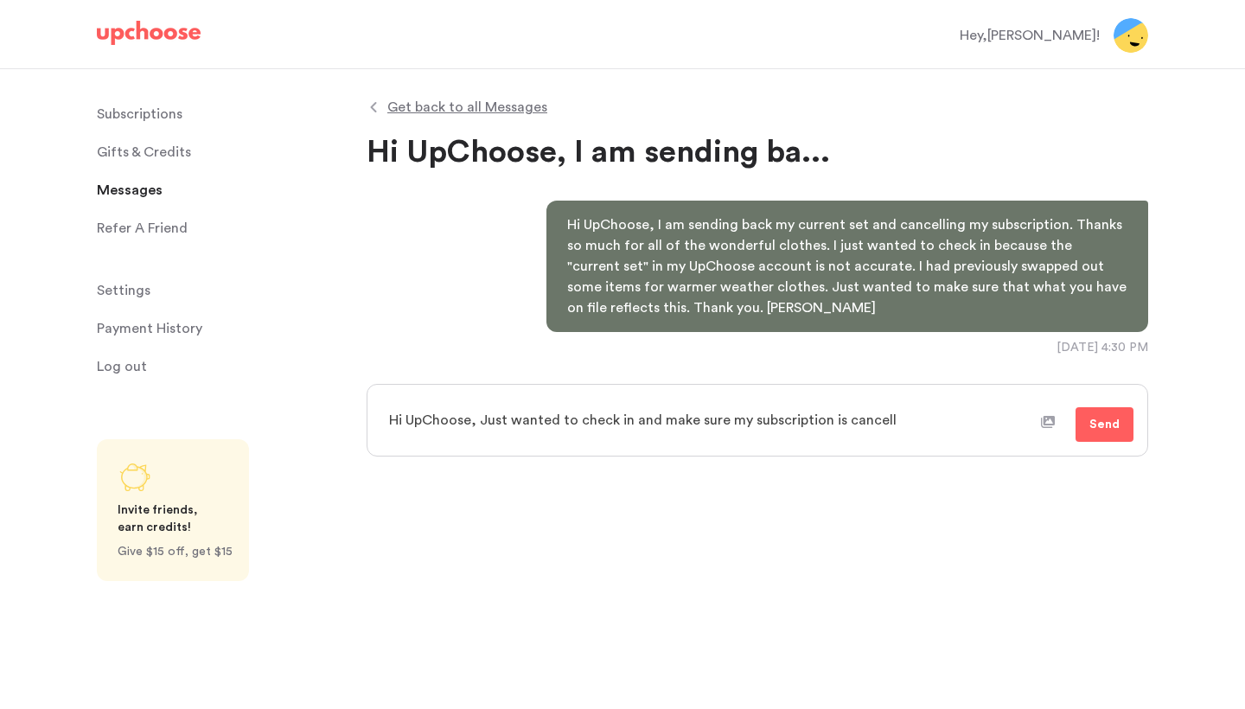
type textarea "Hi UpChoose, Just wanted to check in and make sure my subscription is cancelle"
type textarea "x"
type textarea "Hi UpChoose, Just wanted to check in and make sure my subscription is cancelled"
type textarea "x"
type textarea "Hi UpChoose, Just wanted to check in and make sure my subscription is cancelled."
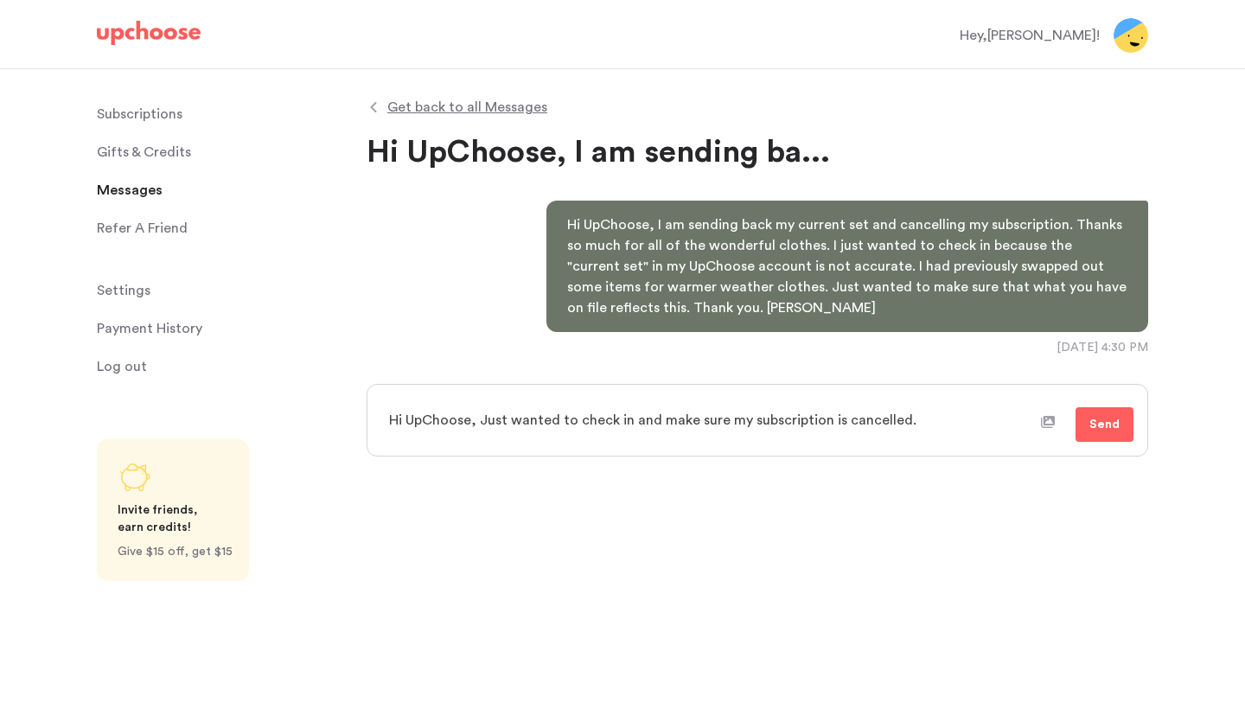
type textarea "x"
type textarea "Hi UpChoose, Just wanted to check in and make sure my subscription is cancelled."
type textarea "x"
type textarea "Hi UpChoose, Just wanted to check in and make sure my subscription is cancelled…"
type textarea "x"
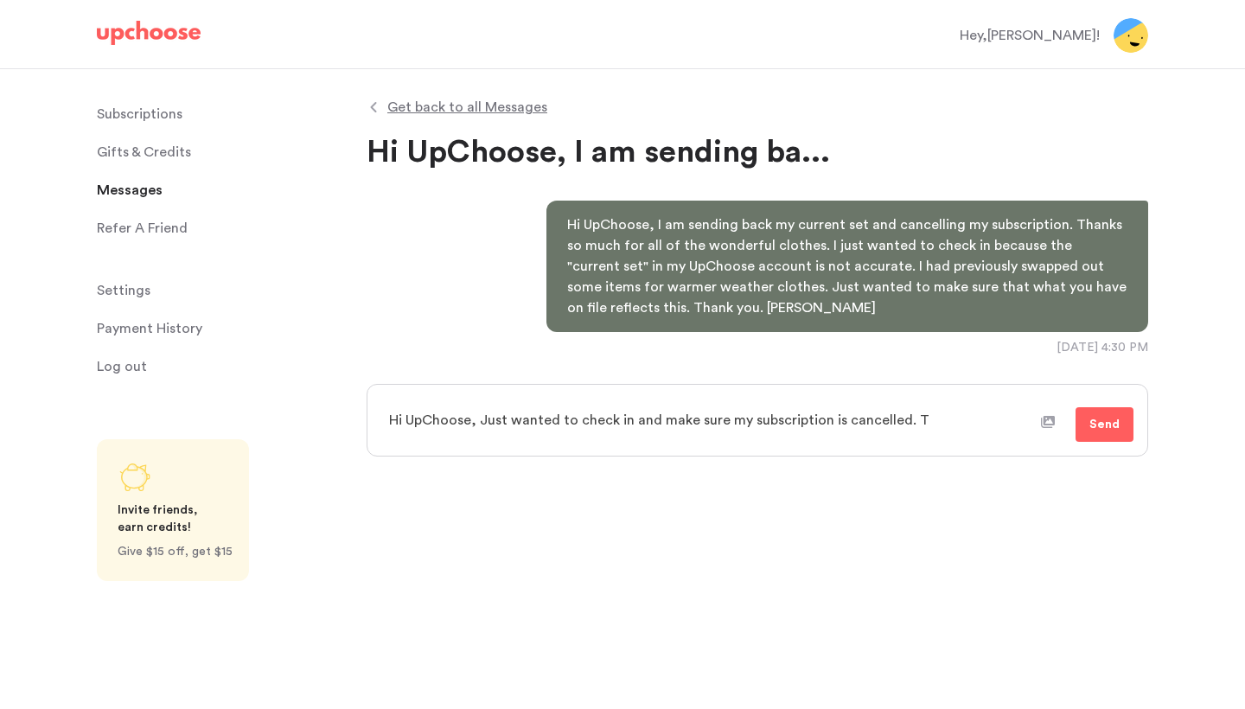
type textarea "Hi UpChoose, Just wanted to check in and make sure my subscription is cancelled…"
type textarea "x"
type textarea "Hi UpChoose, Just wanted to check in and make sure my subscription is cancelled…"
type textarea "x"
type textarea "Hi UpChoose, Just wanted to check in and make sure my subscription is cancelled…"
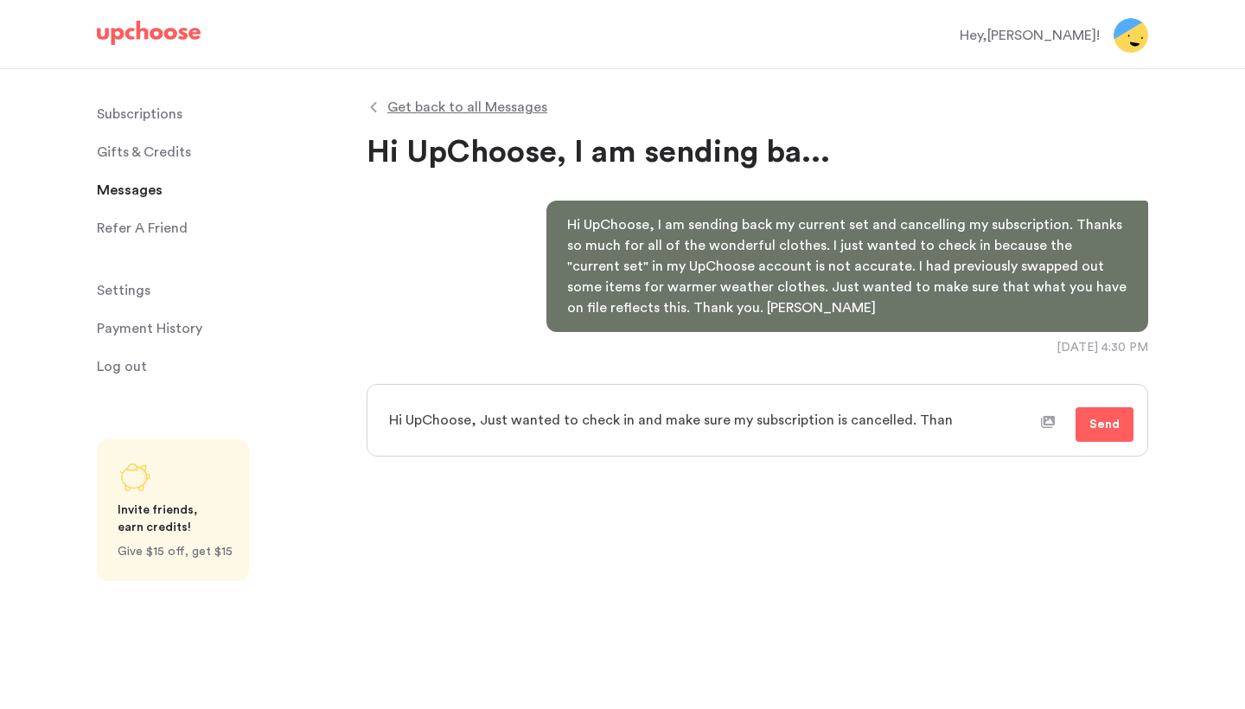
type textarea "x"
type textarea "Hi UpChoose, Just wanted to check in and make sure my subscription is cancelled…"
type textarea "x"
type textarea "Hi UpChoose, Just wanted to check in and make sure my subscription is cancelled…"
type textarea "x"
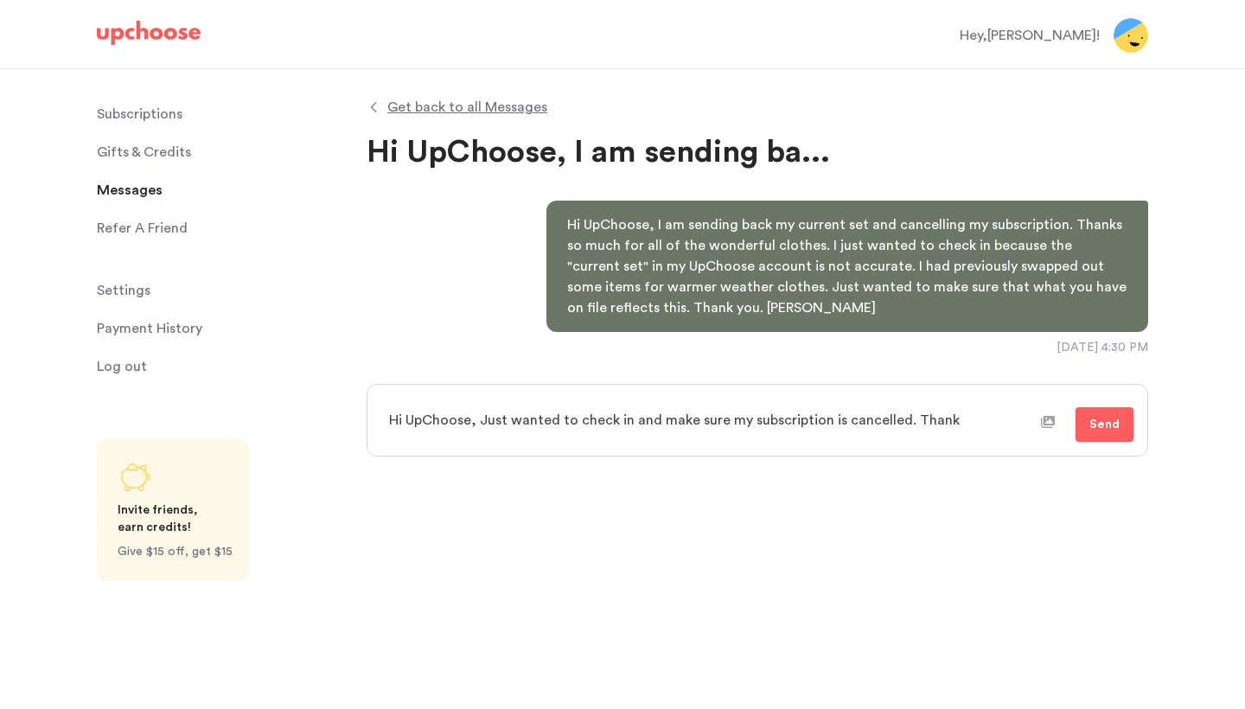
type textarea "Hi UpChoose, Just wanted to check in and make sure my subscription is cancelled…"
type textarea "x"
type textarea "Hi UpChoose, Just wanted to check in and make sure my subscription is cancelled…"
type textarea "x"
type textarea "Hi UpChoose, Just wanted to check in and make sure my subscription is cancelled…"
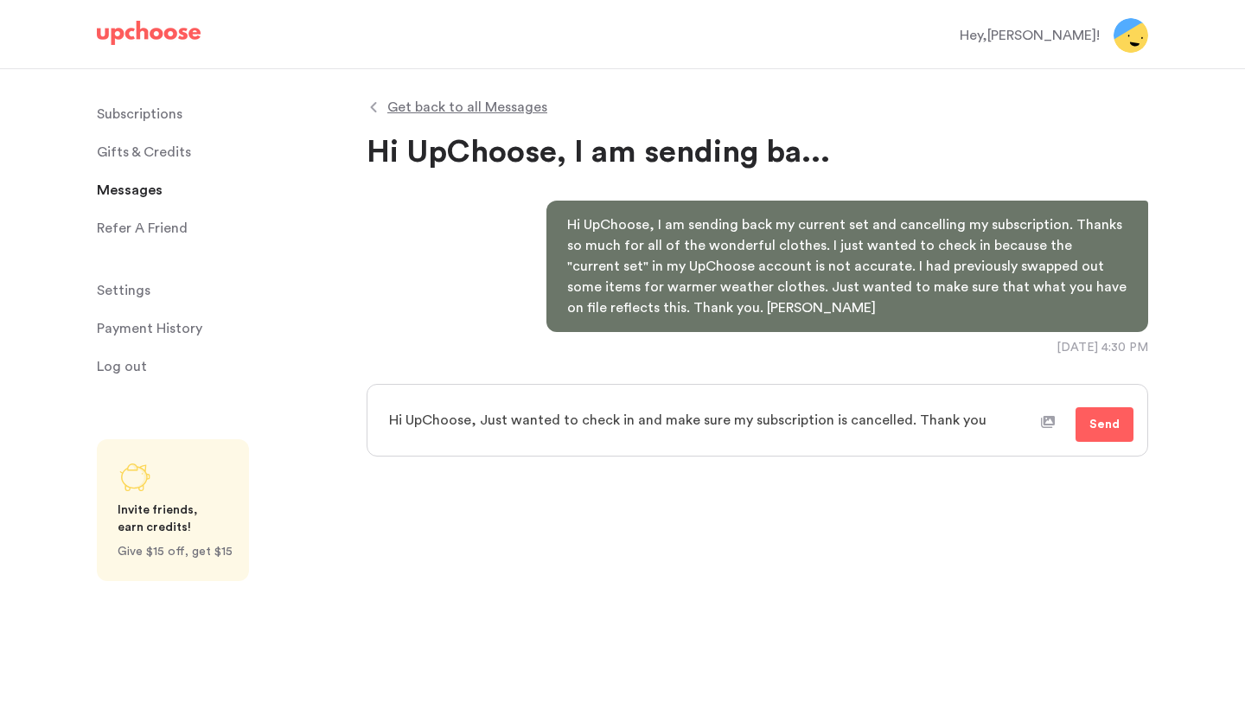
type textarea "x"
type textarea "Hi UpChoose, Just wanted to check in and make sure my subscription is cancelled…"
type textarea "x"
type textarea "Hi UpChoose, Just wanted to check in and make sure my subscription is cancelled…"
type textarea "x"
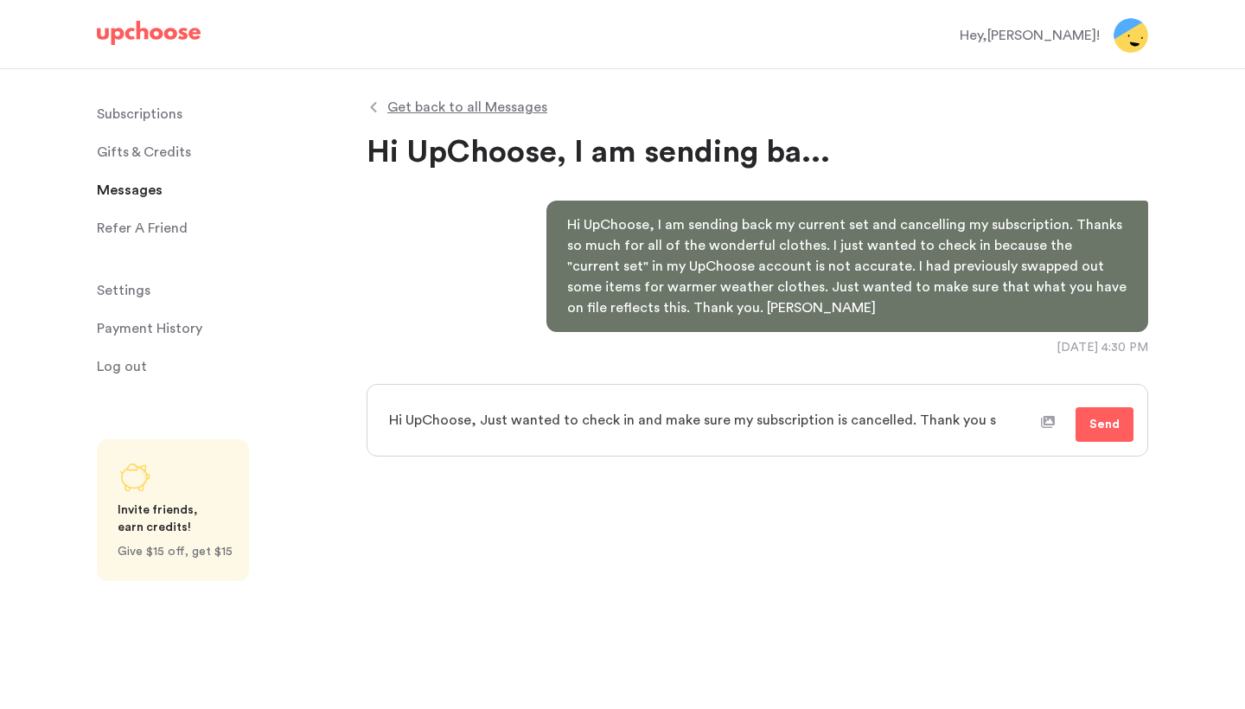
type textarea "Hi UpChoose, Just wanted to check in and make sure my subscription is cancelled…"
type textarea "x"
type textarea "Hi UpChoose, Just wanted to check in and make sure my subscription is cancelled…"
type textarea "x"
type textarea "Hi UpChoose, Just wanted to check in and make sure my subscription is cancelled…"
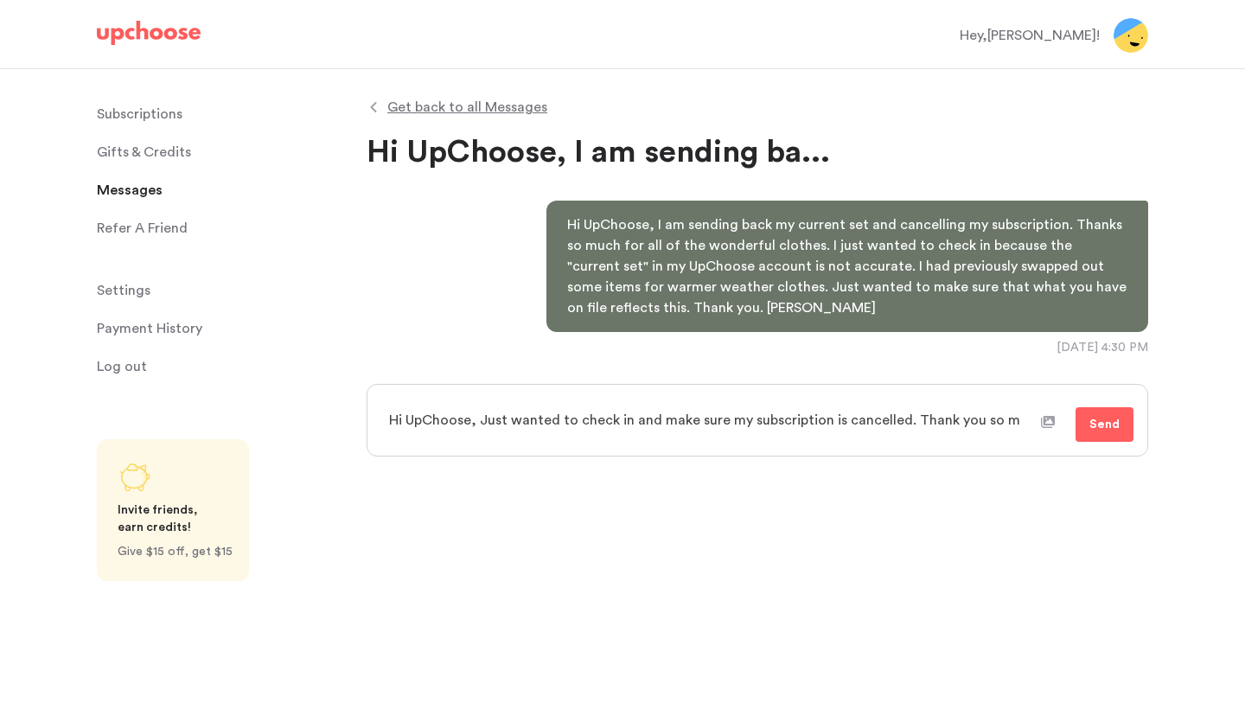
type textarea "x"
type textarea "Hi UpChoose, Just wanted to check in and make sure my subscription is cancelled…"
type textarea "x"
type textarea "Hi UpChoose, Just wanted to check in and make sure my subscription is cancelled…"
type textarea "x"
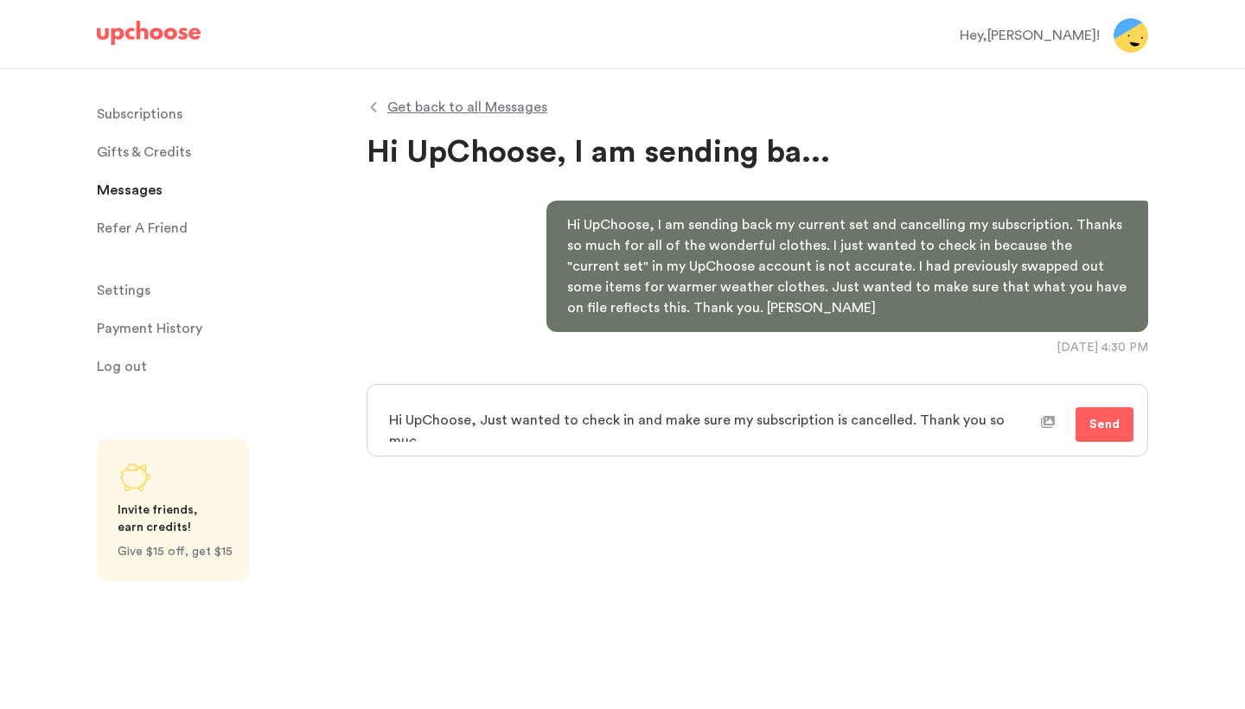
type textarea "Hi UpChoose, Just wanted to check in and make sure my subscription is cancelled…"
click at [1098, 437] on button "Send" at bounding box center [1105, 424] width 58 height 35
